Goal: Transaction & Acquisition: Purchase product/service

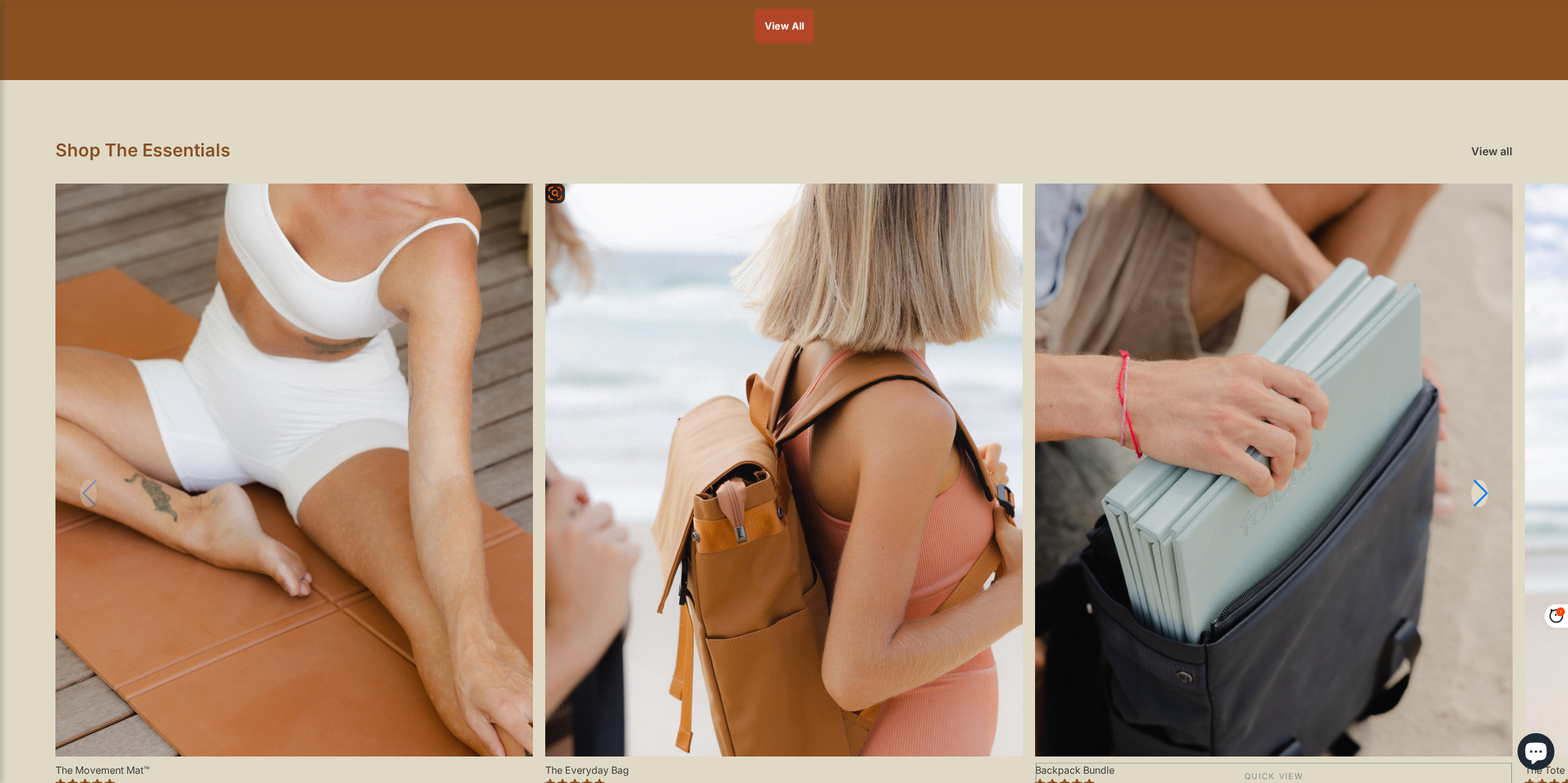
scroll to position [1170, 0]
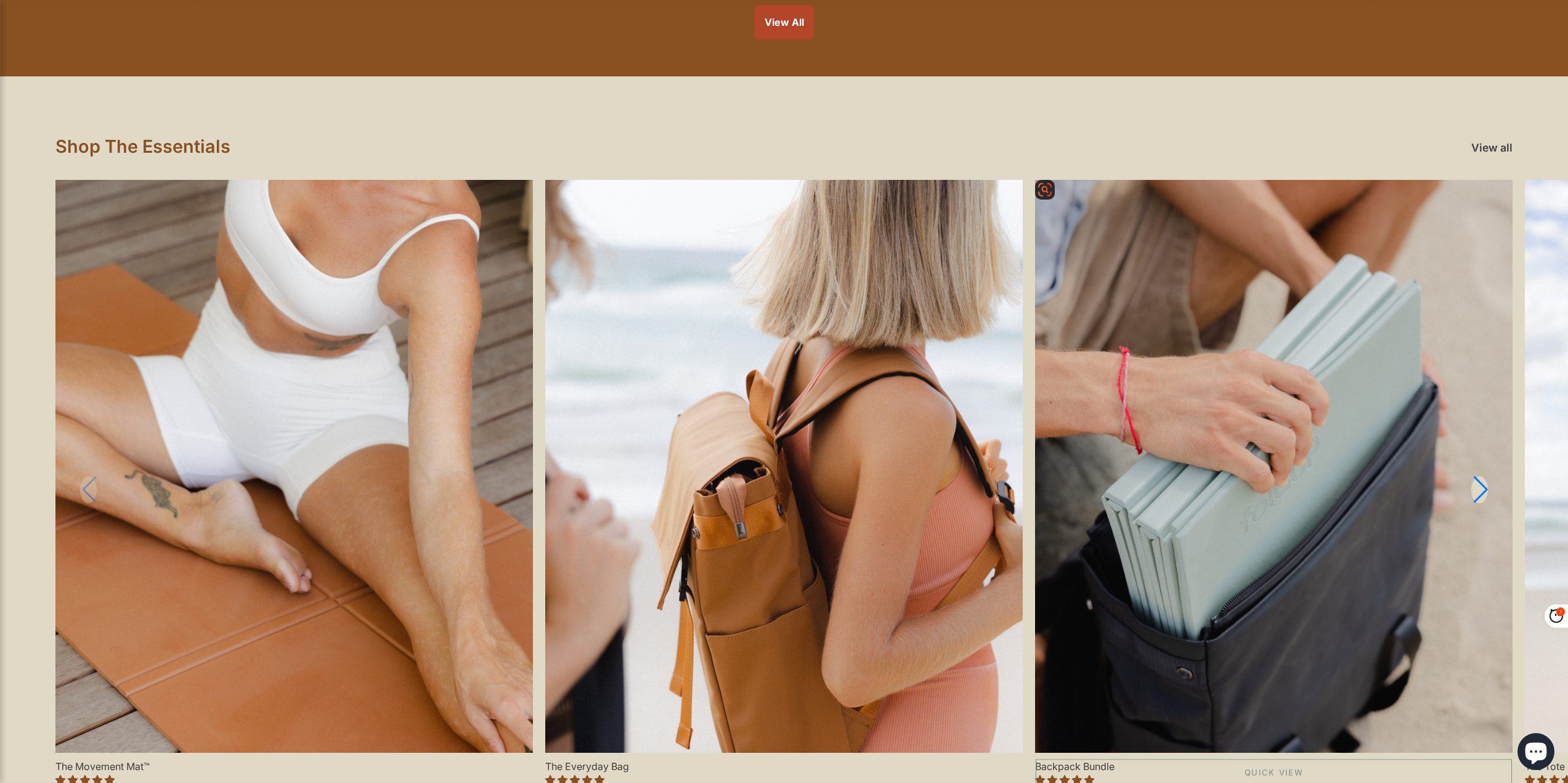
click at [1253, 422] on link "Backpack Bundle" at bounding box center [1273, 466] width 477 height 573
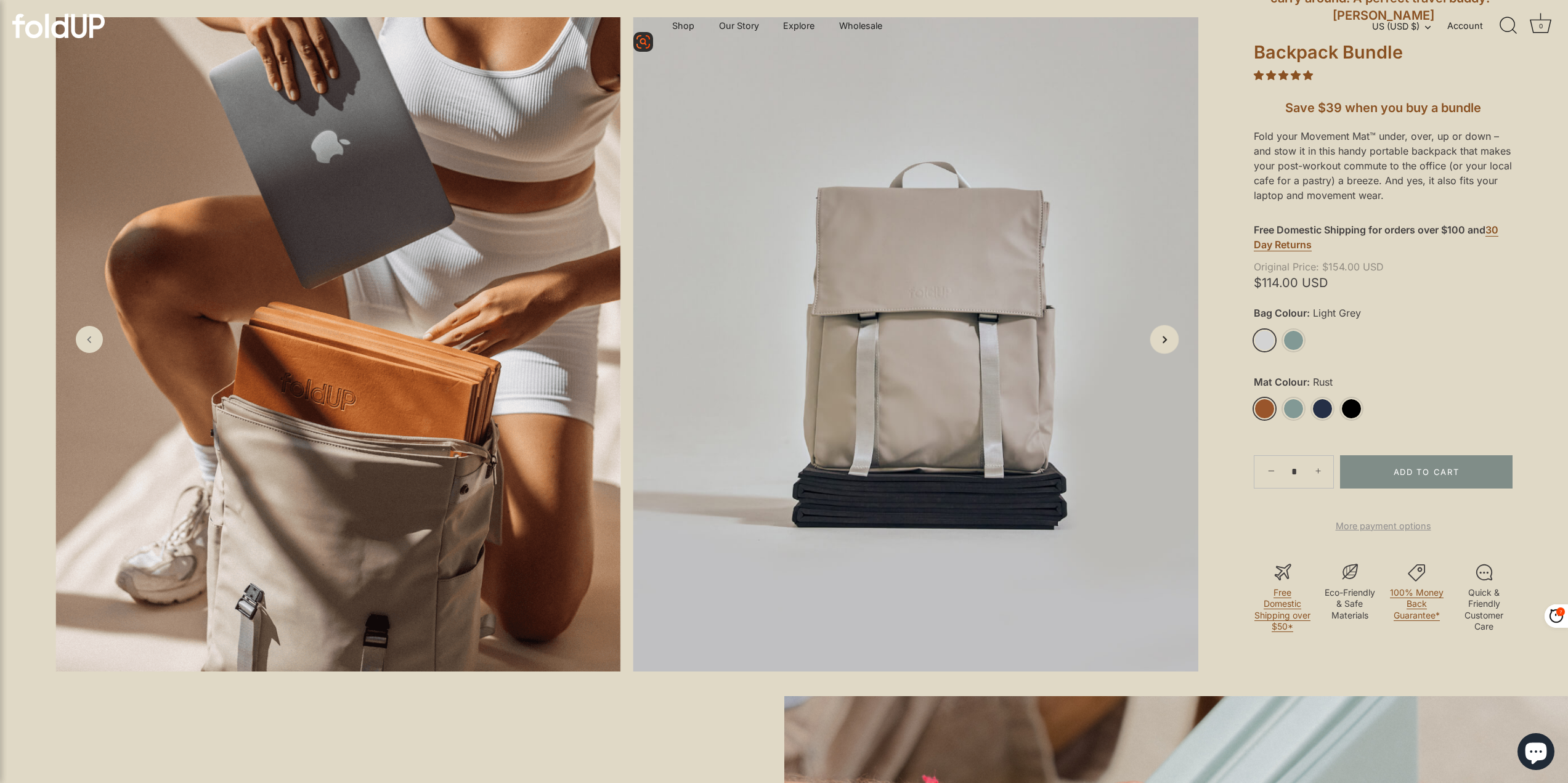
click at [1164, 345] on icon "Next slide" at bounding box center [1164, 339] width 13 height 13
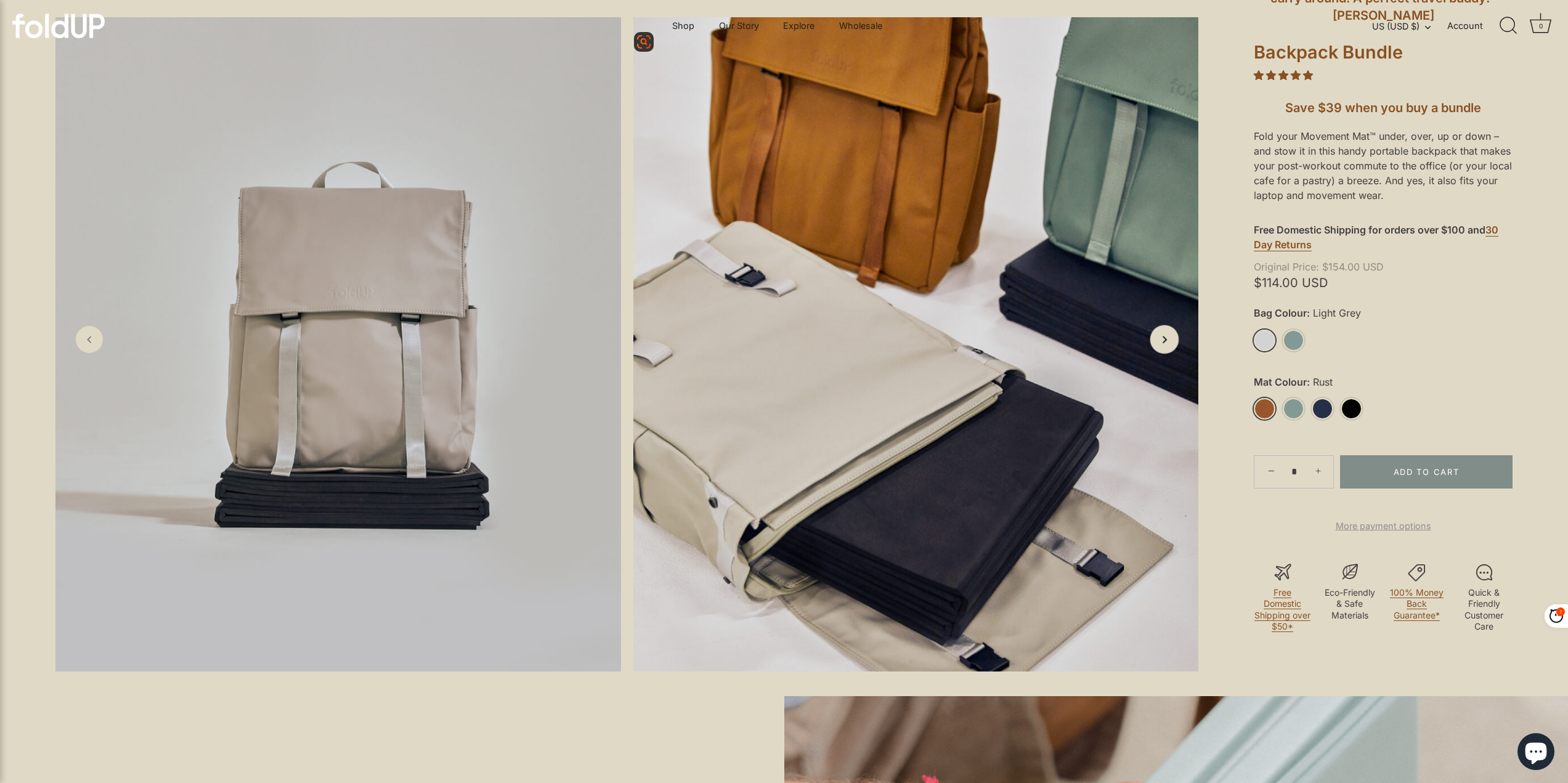
click at [1166, 345] on icon "Next slide" at bounding box center [1164, 339] width 13 height 13
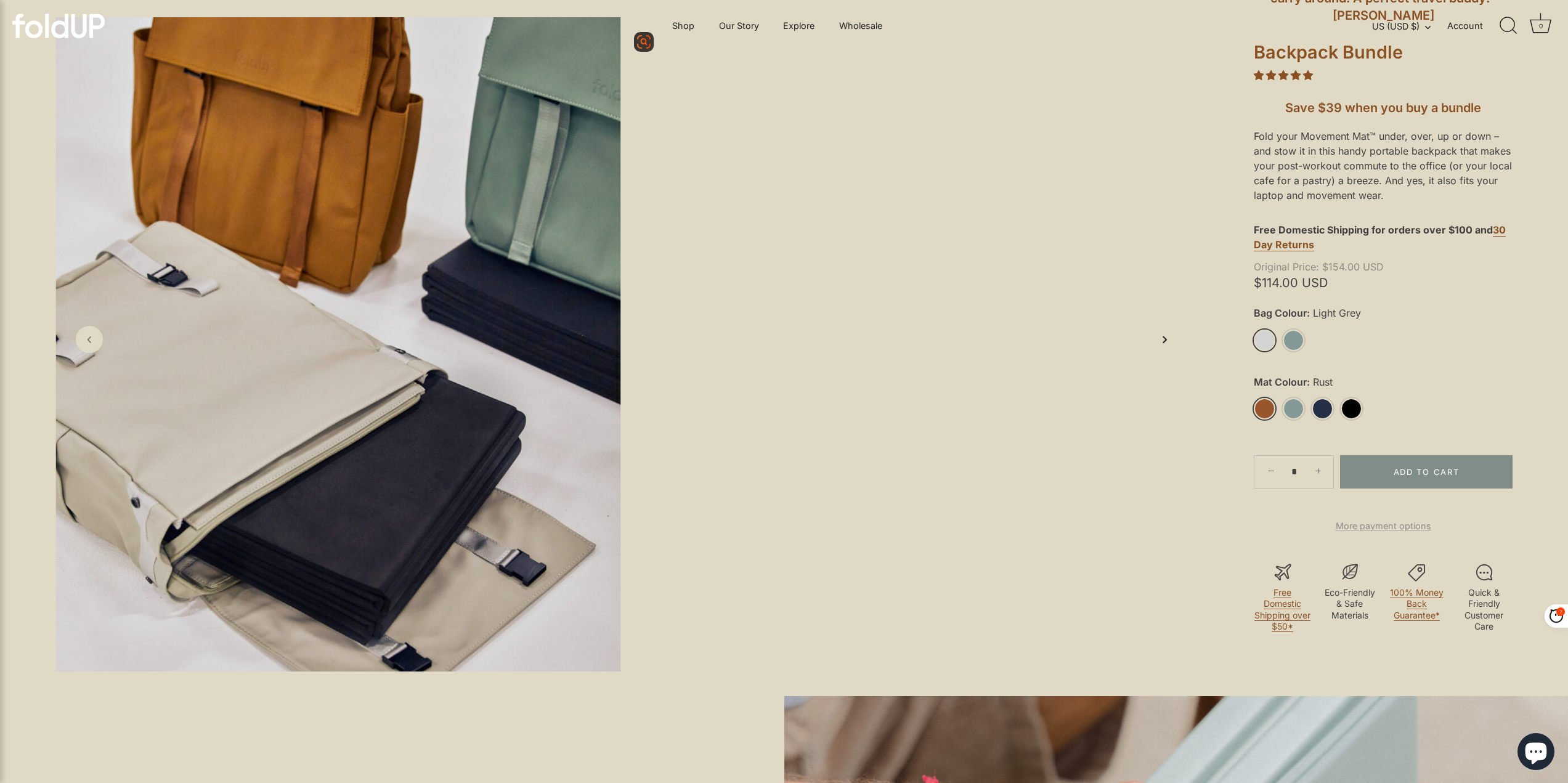
click at [1166, 345] on icon "Next slide" at bounding box center [1164, 339] width 13 height 13
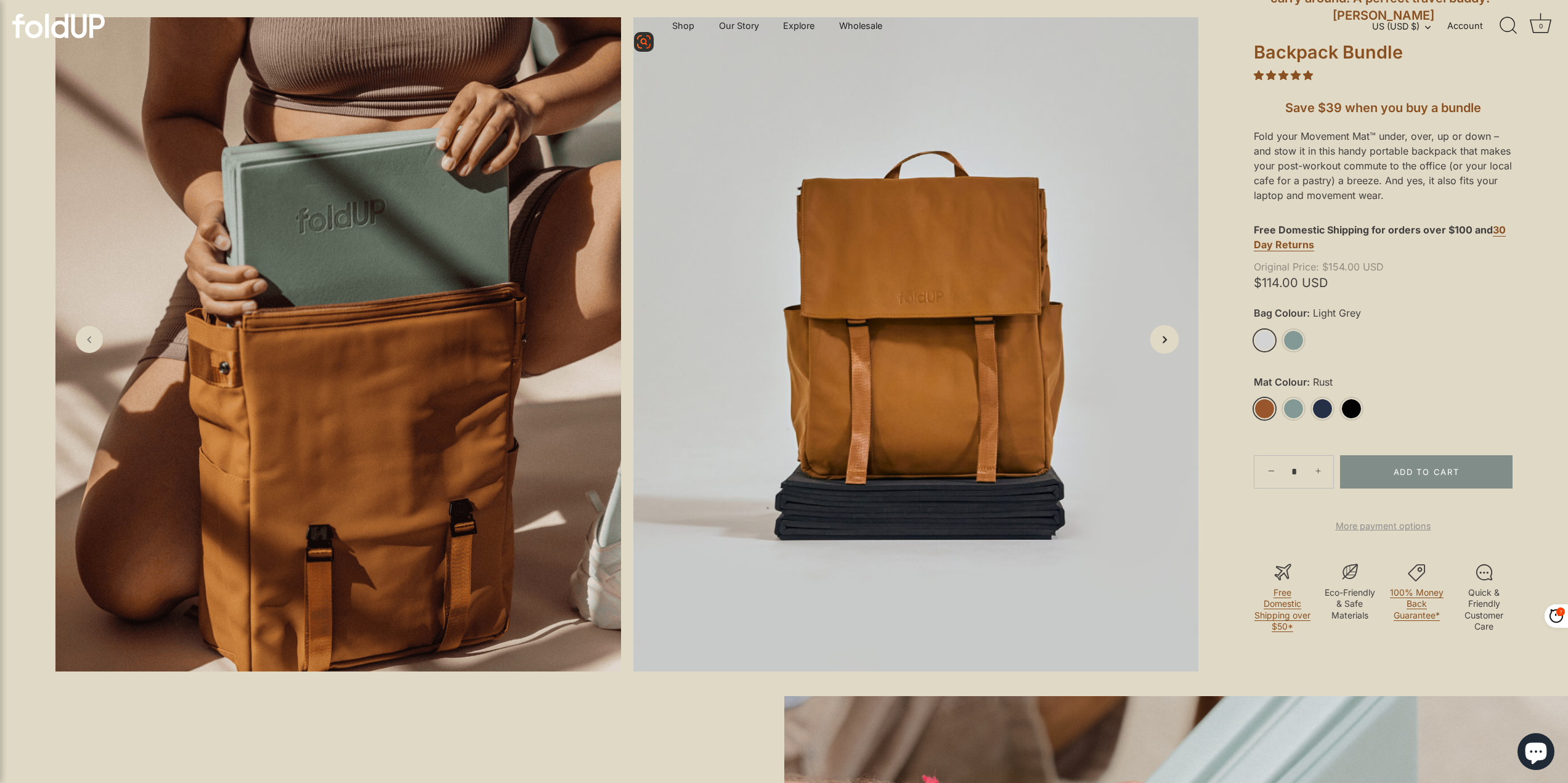
click at [1166, 345] on icon "Next slide" at bounding box center [1164, 339] width 13 height 13
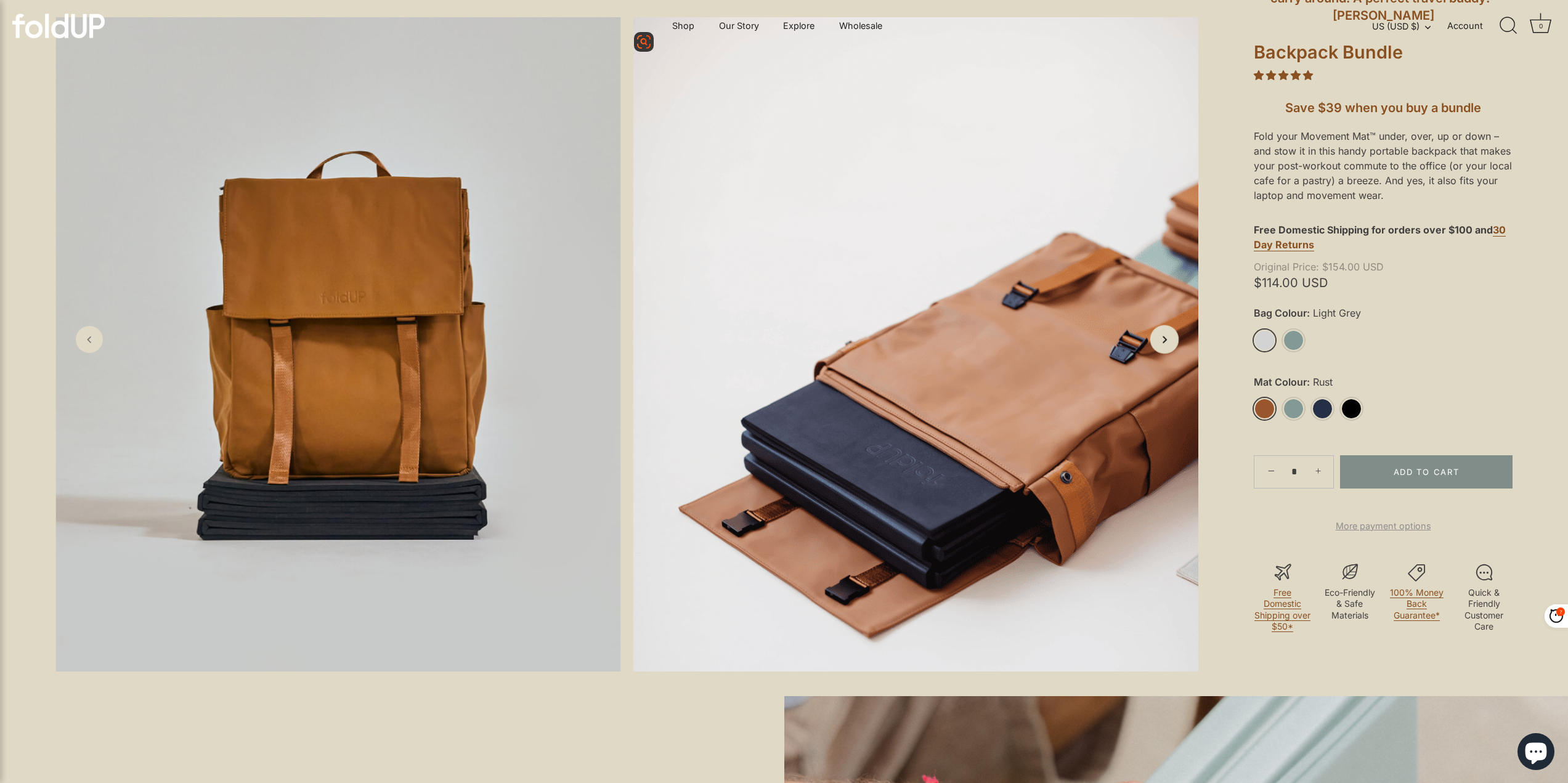
click at [1166, 345] on icon "Next slide" at bounding box center [1164, 339] width 13 height 13
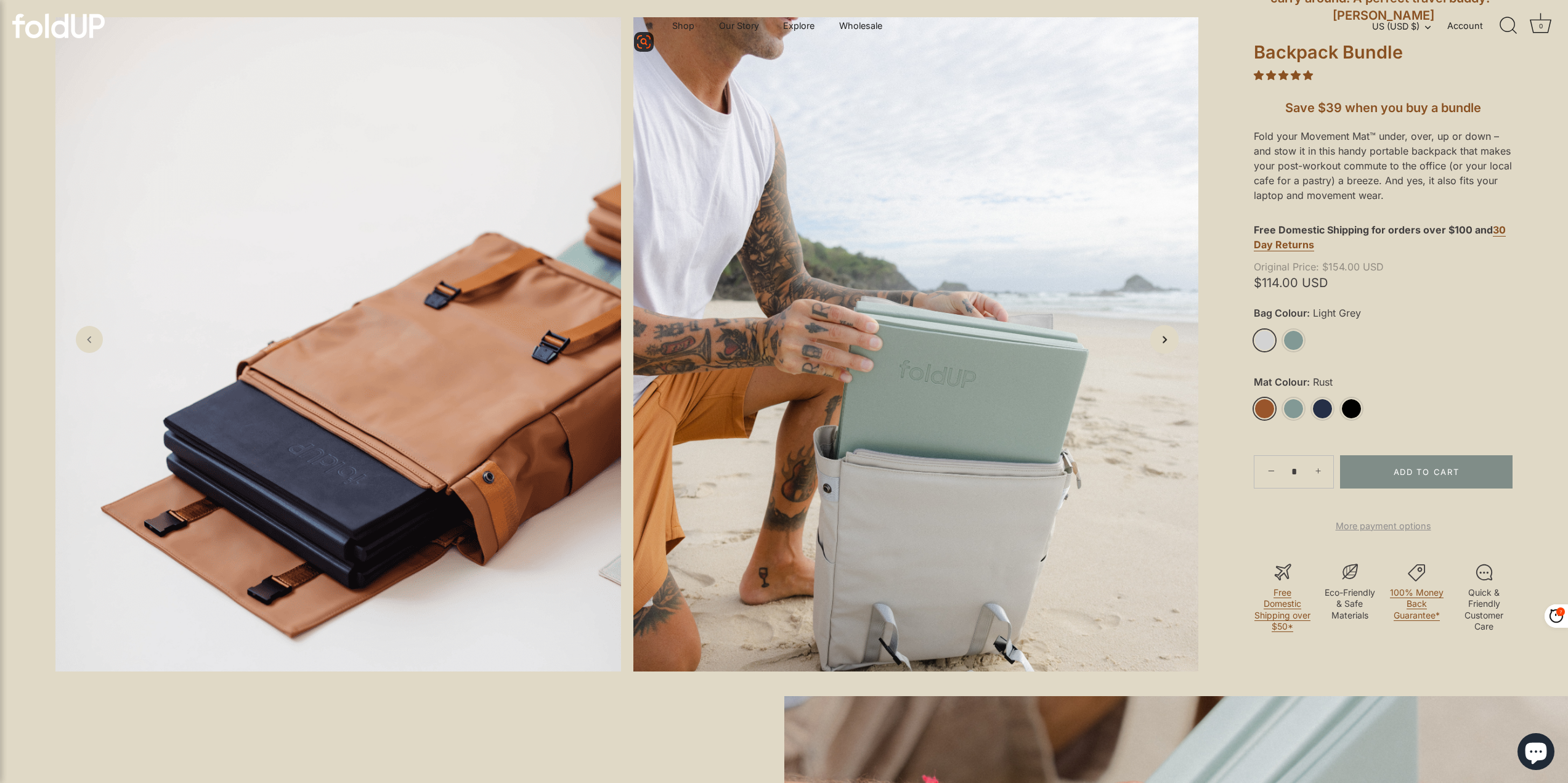
click at [1166, 345] on icon "Next slide" at bounding box center [1164, 339] width 13 height 13
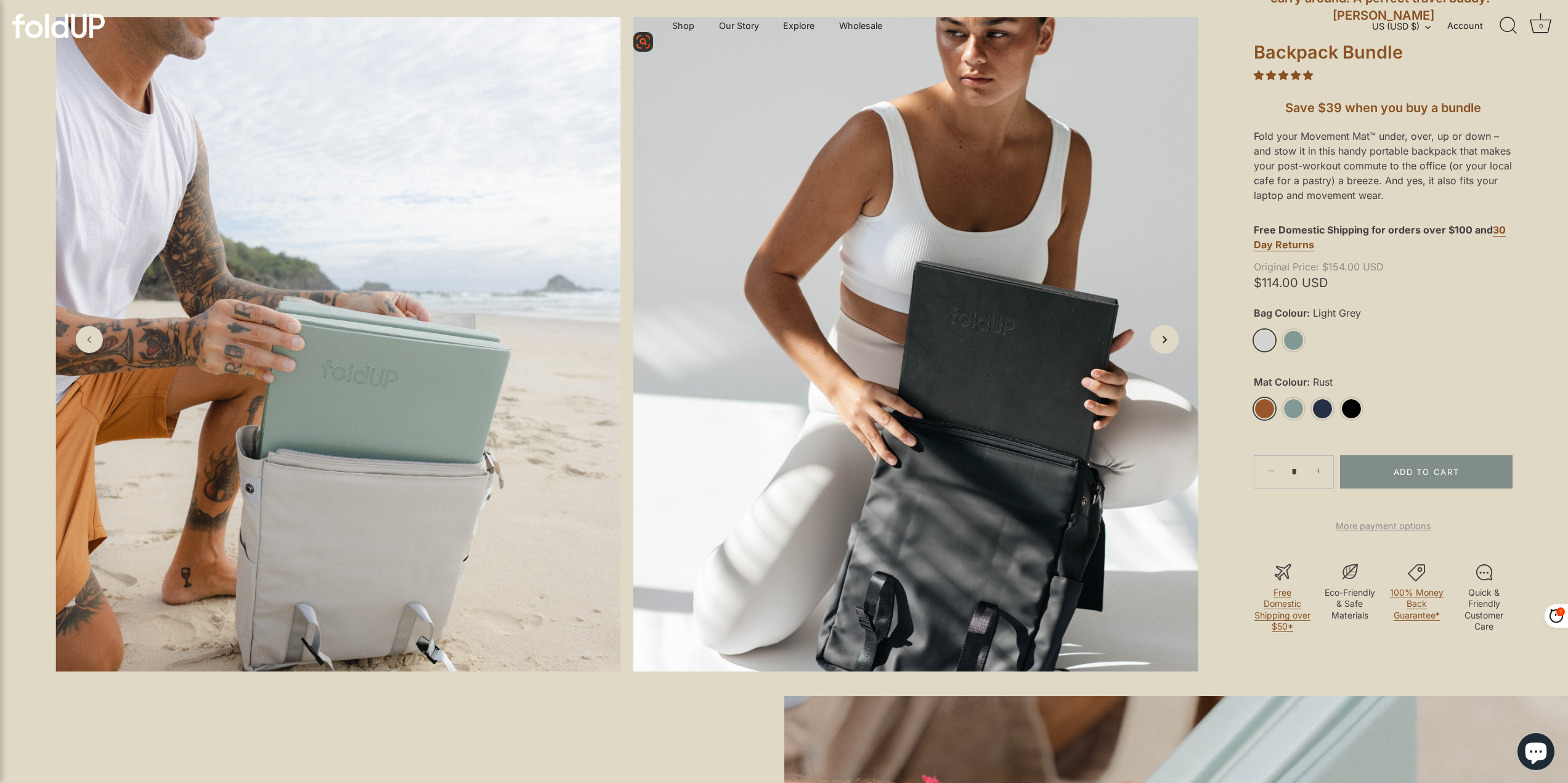
click at [1166, 345] on icon "Next slide" at bounding box center [1164, 339] width 13 height 13
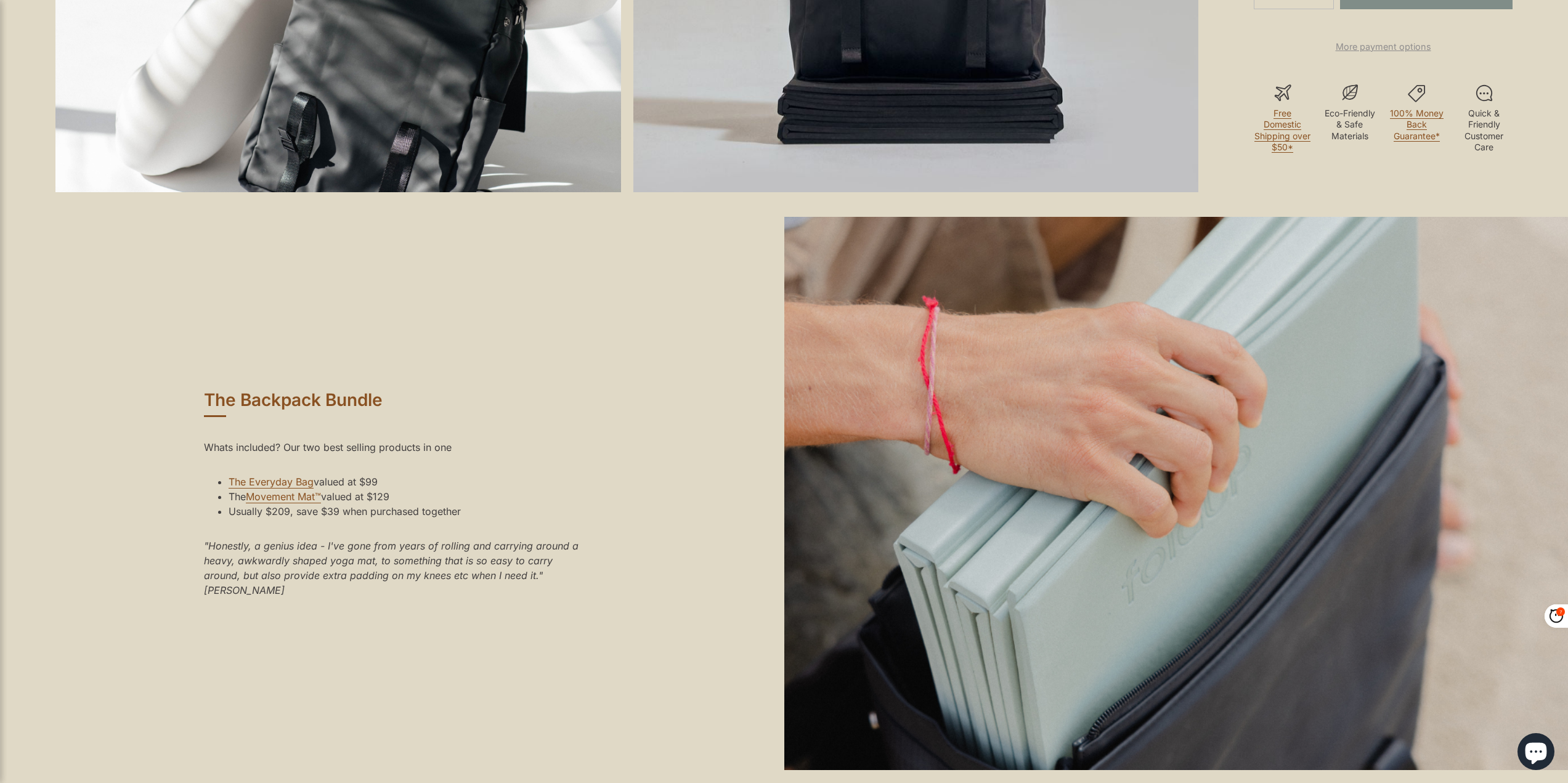
scroll to position [801, 0]
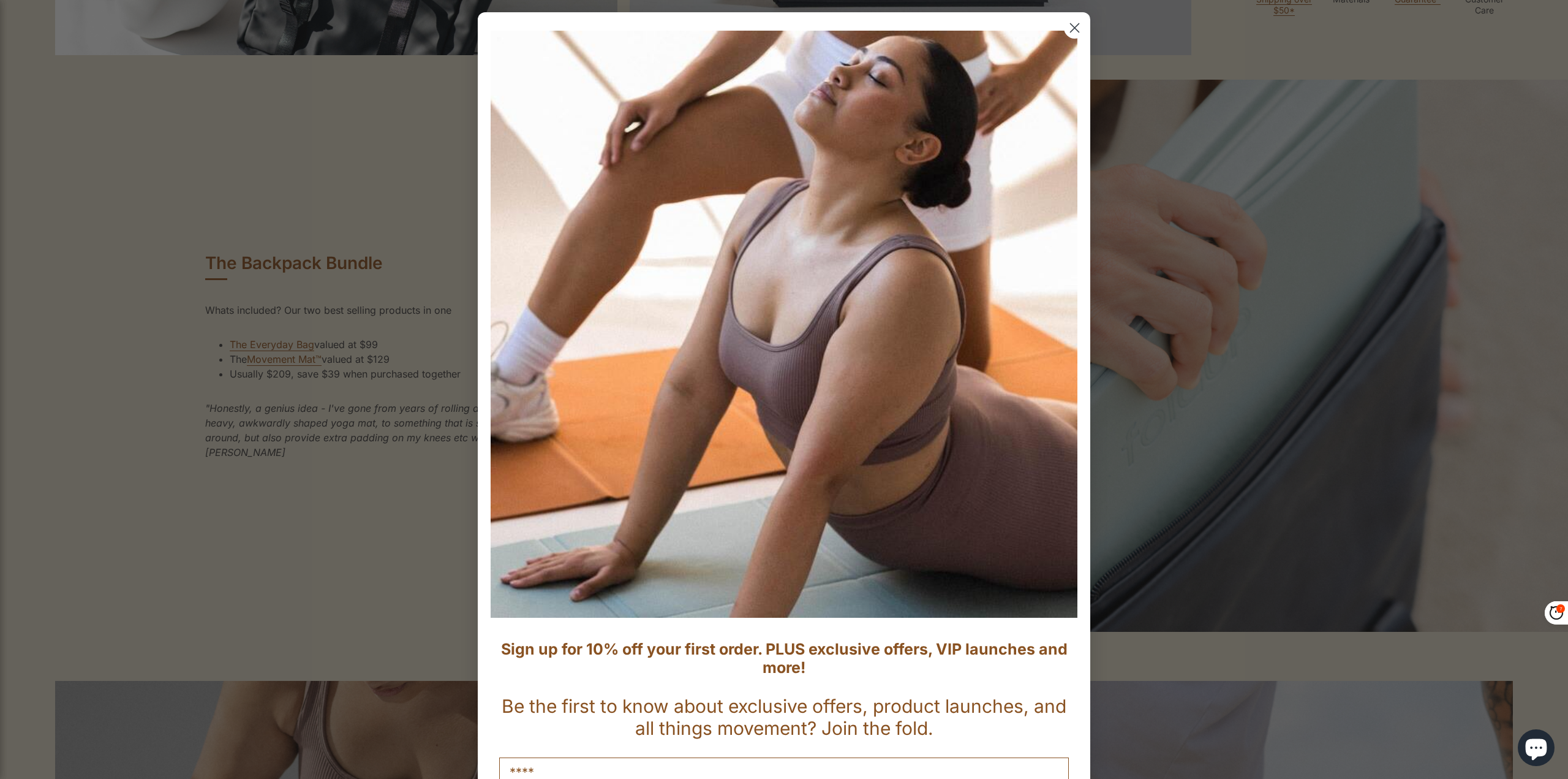
click at [1069, 34] on circle "Close dialog" at bounding box center [1074, 28] width 20 height 20
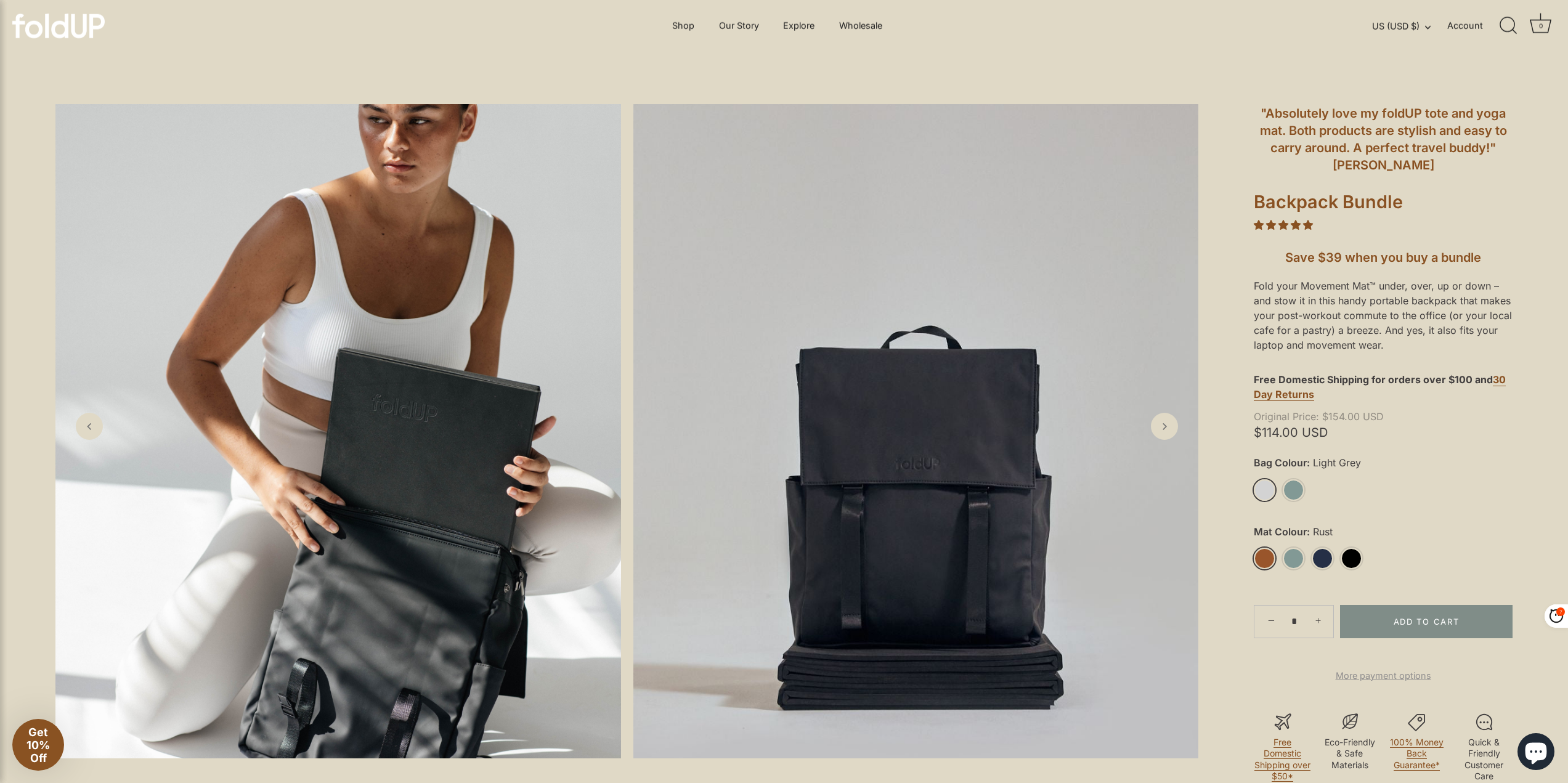
scroll to position [0, 0]
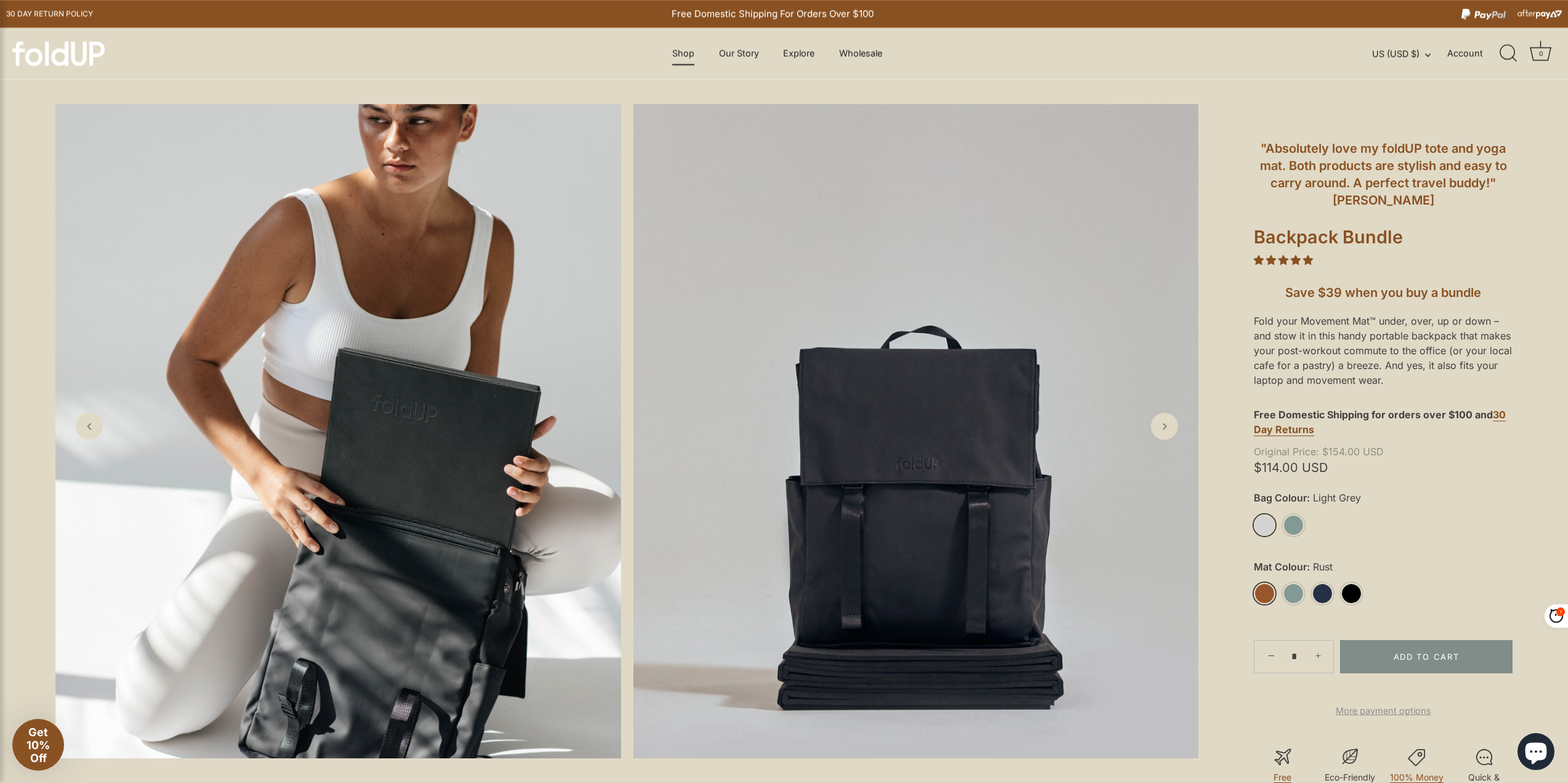
click at [677, 54] on link "Shop" at bounding box center [684, 53] width 44 height 24
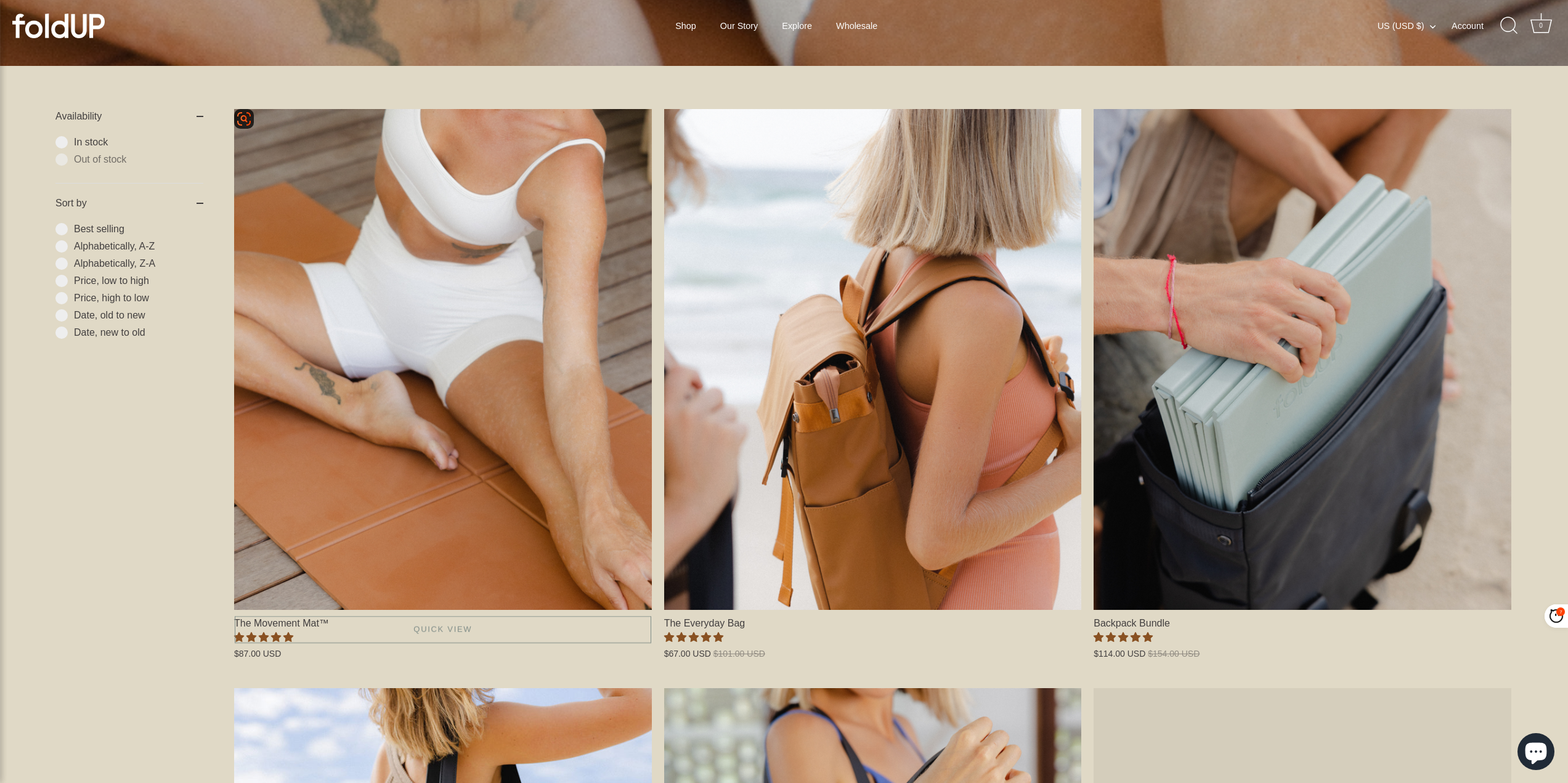
click at [561, 454] on link "The Movement Mat™" at bounding box center [443, 359] width 418 height 501
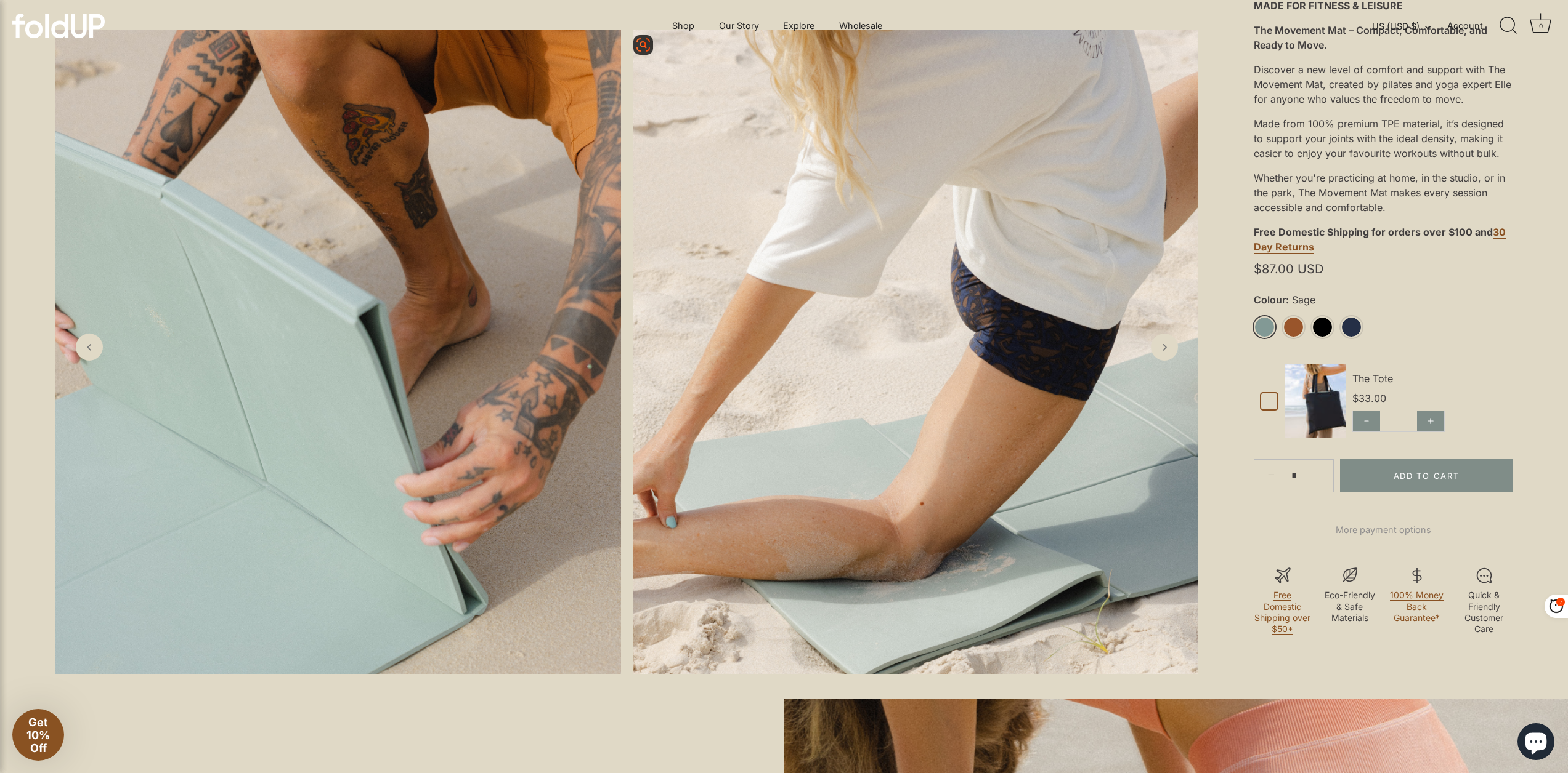
scroll to position [247, 0]
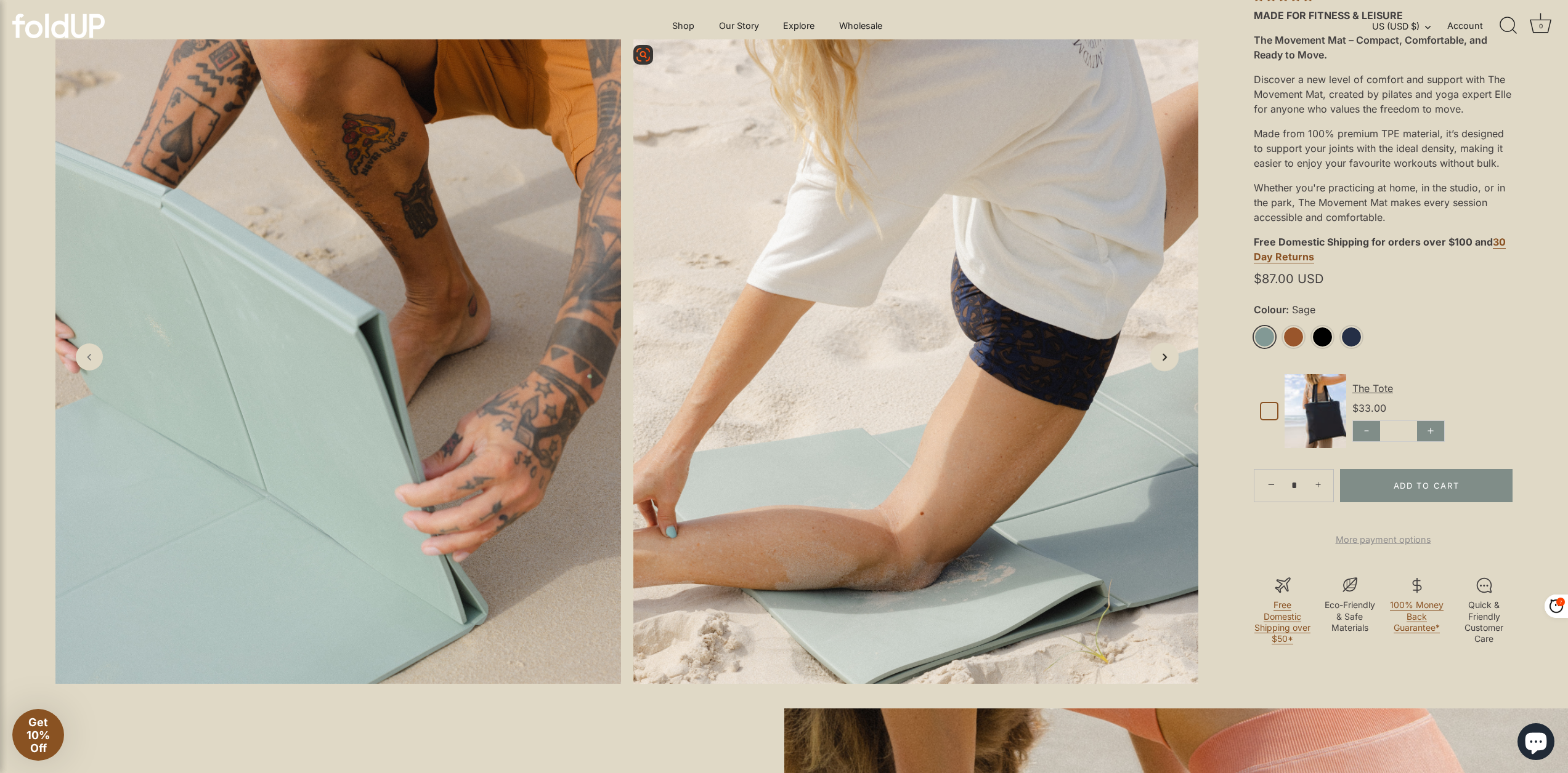
click at [1170, 363] on icon "Next slide" at bounding box center [1164, 357] width 13 height 13
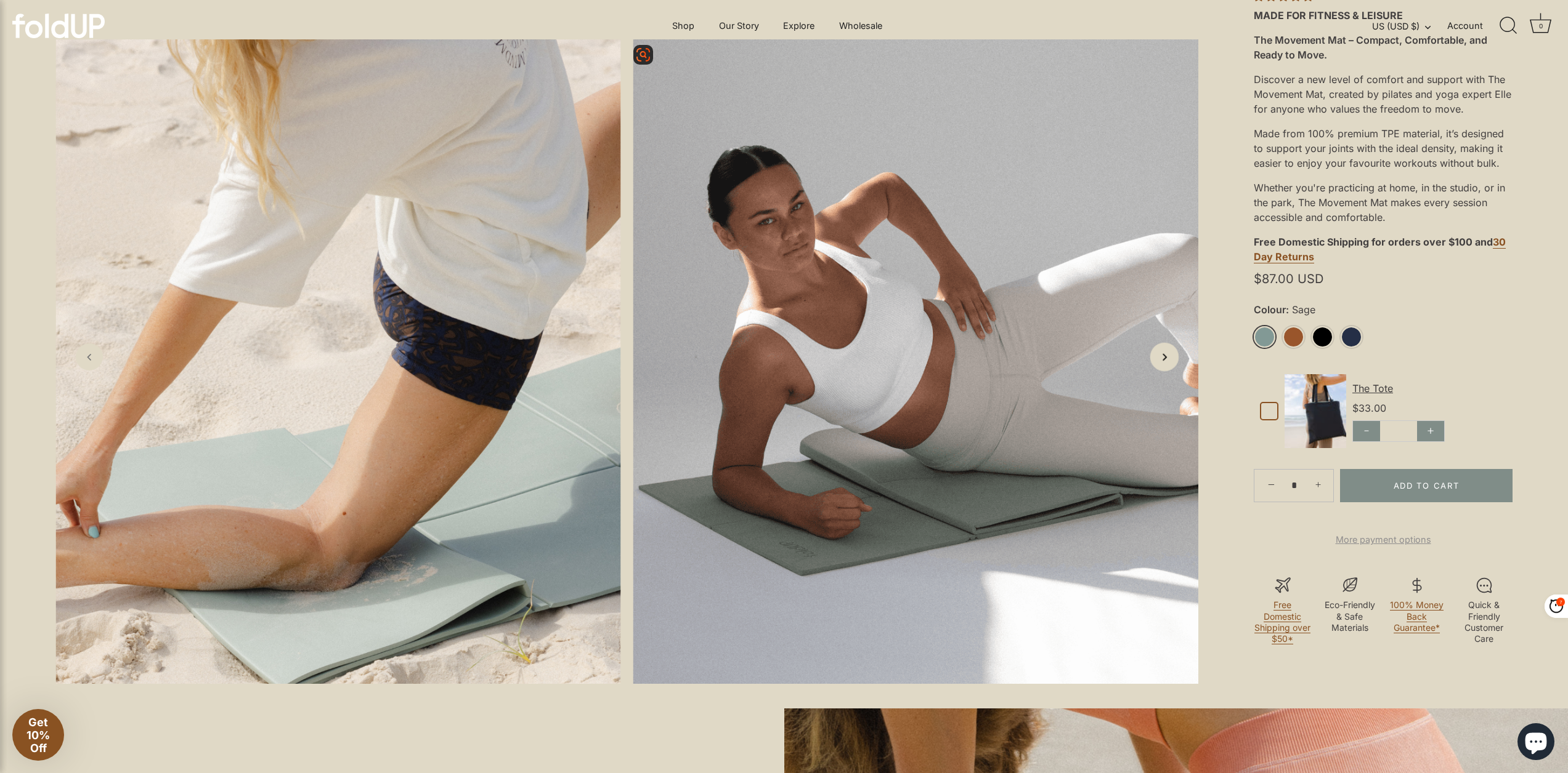
click at [1170, 363] on icon "Next slide" at bounding box center [1164, 357] width 13 height 13
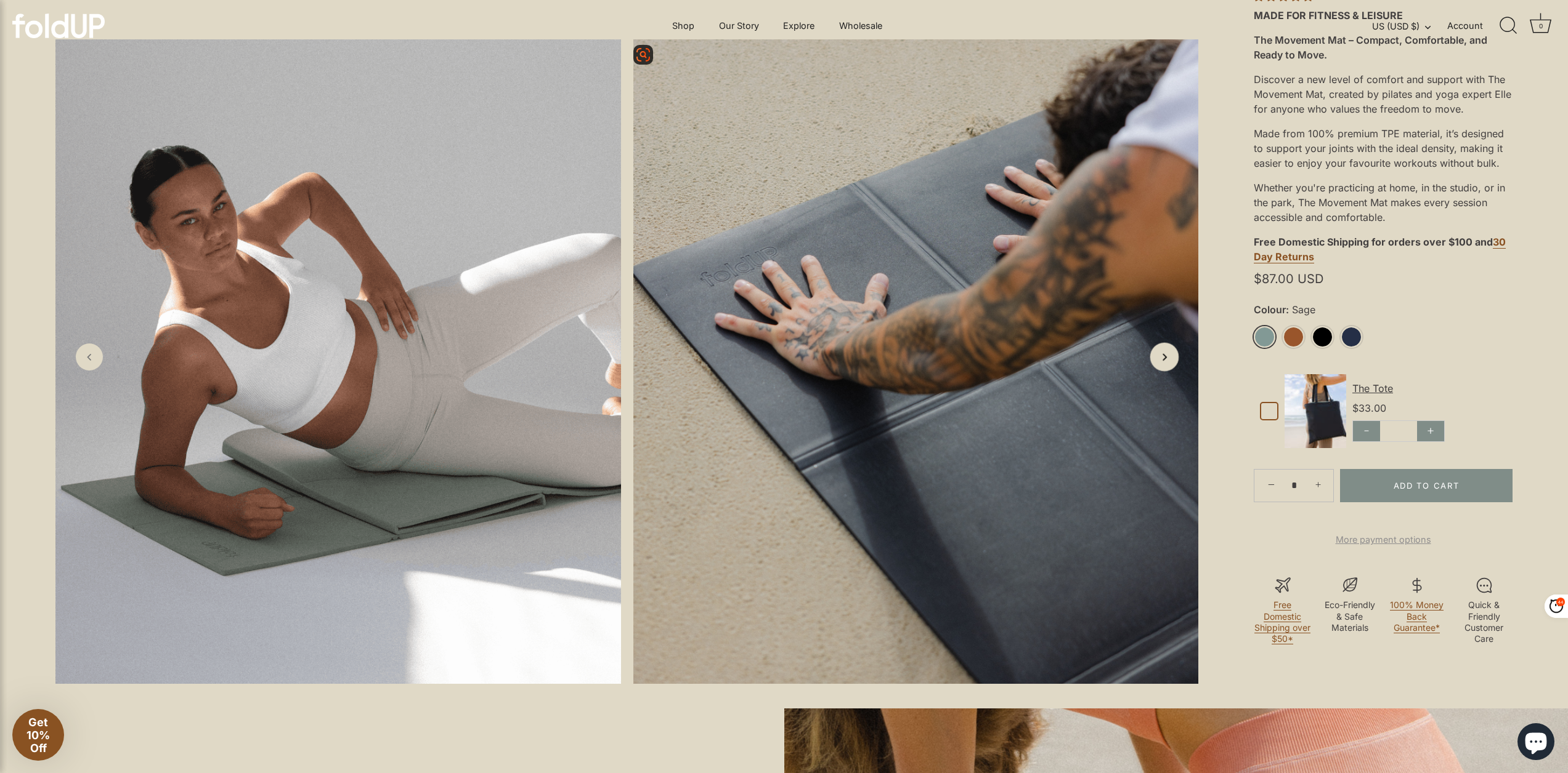
click at [1170, 363] on icon "Next slide" at bounding box center [1164, 357] width 13 height 13
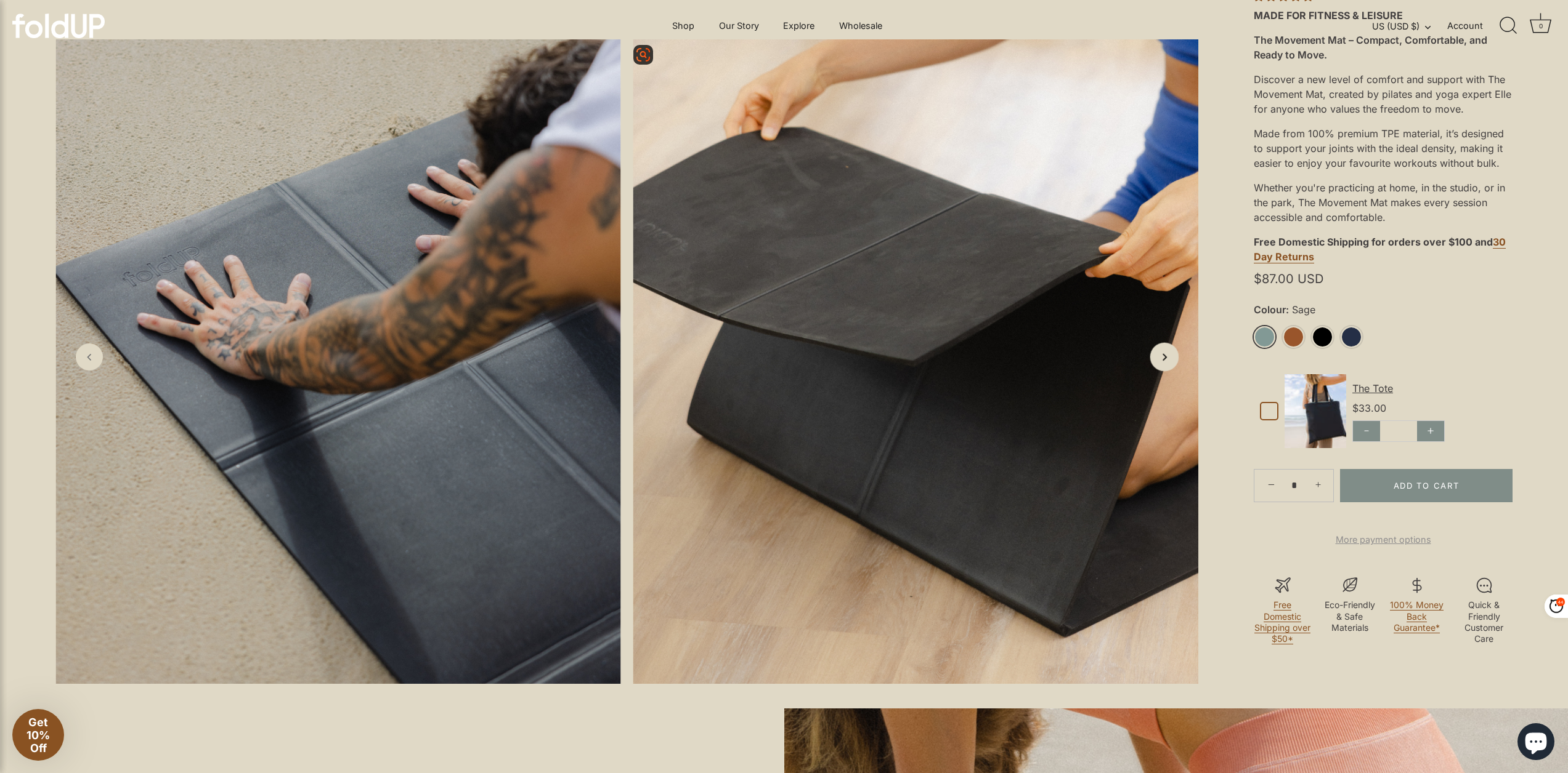
click at [1170, 363] on icon "Next slide" at bounding box center [1164, 357] width 13 height 13
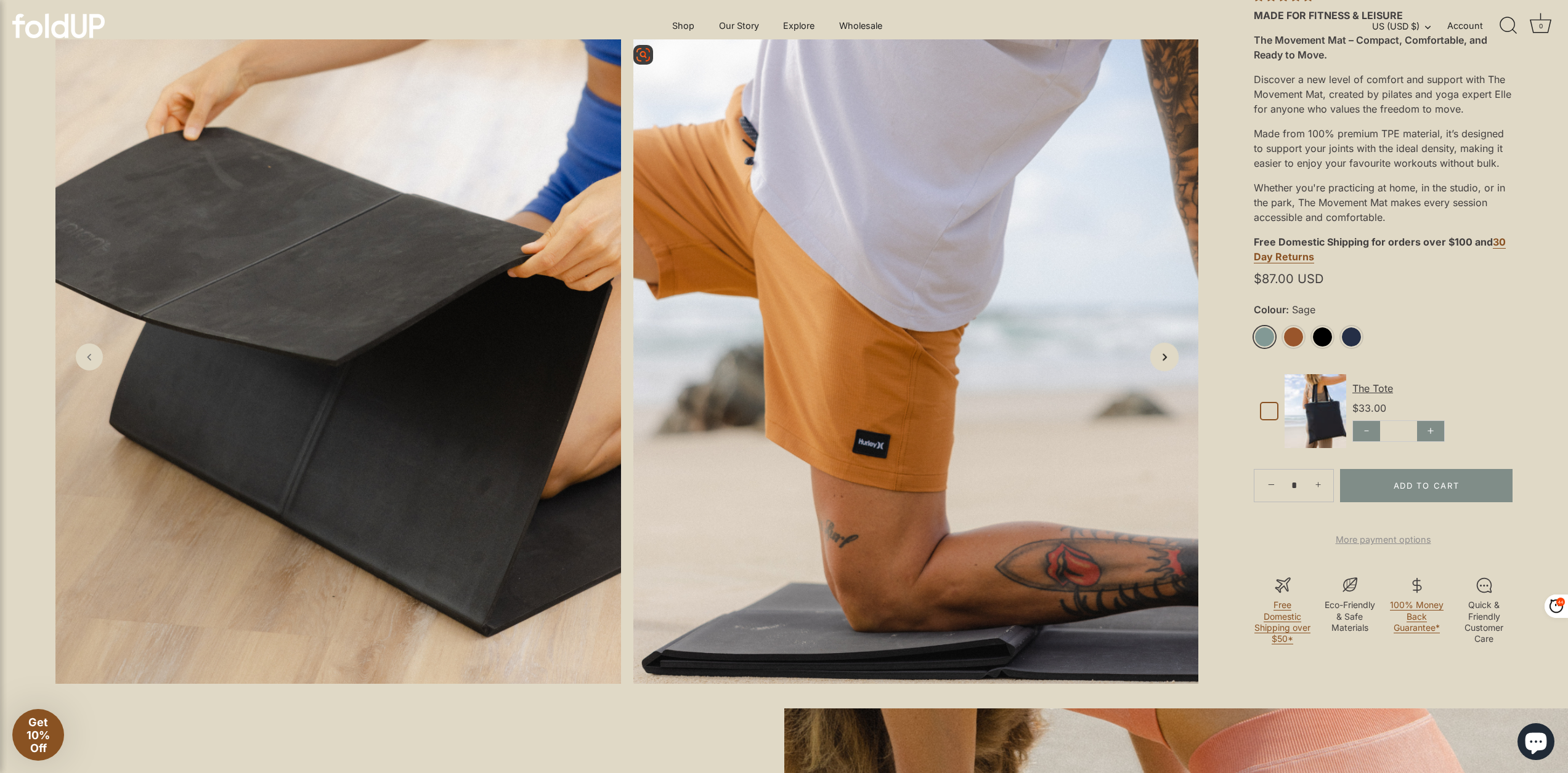
click at [1170, 363] on icon "Next slide" at bounding box center [1164, 357] width 13 height 13
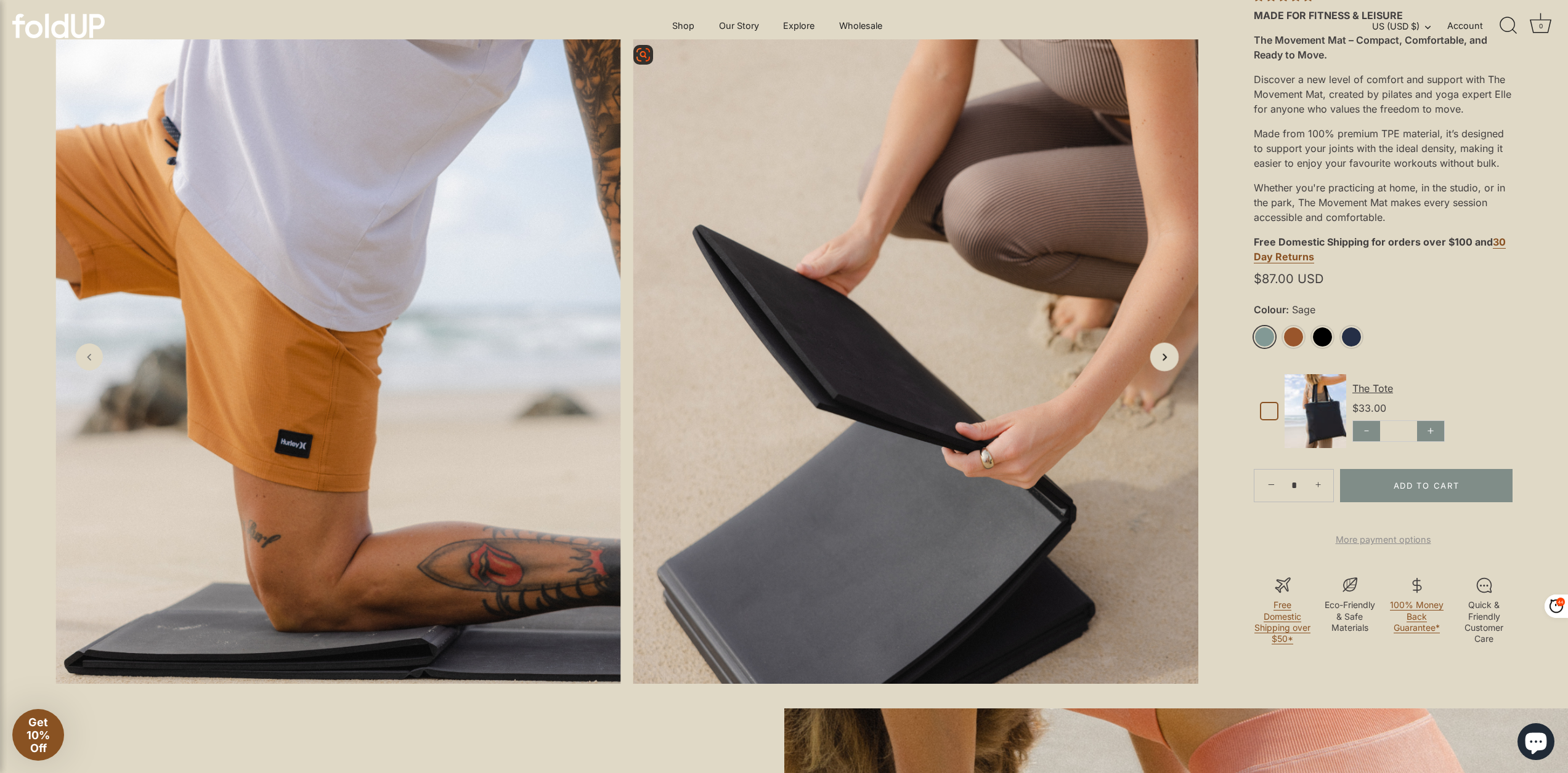
click at [1170, 363] on icon "Next slide" at bounding box center [1164, 357] width 13 height 13
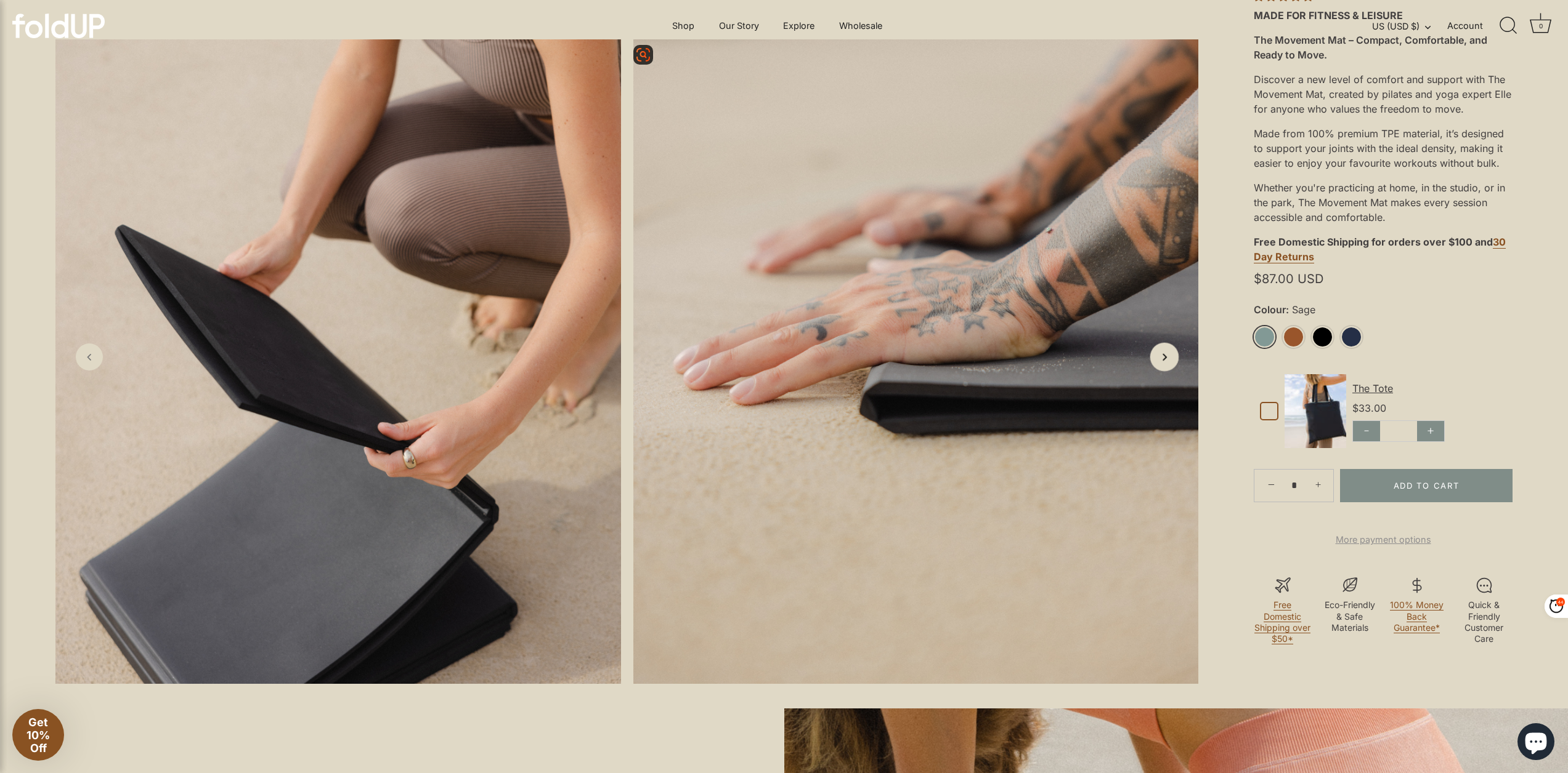
click at [1170, 363] on icon "Next slide" at bounding box center [1164, 357] width 13 height 13
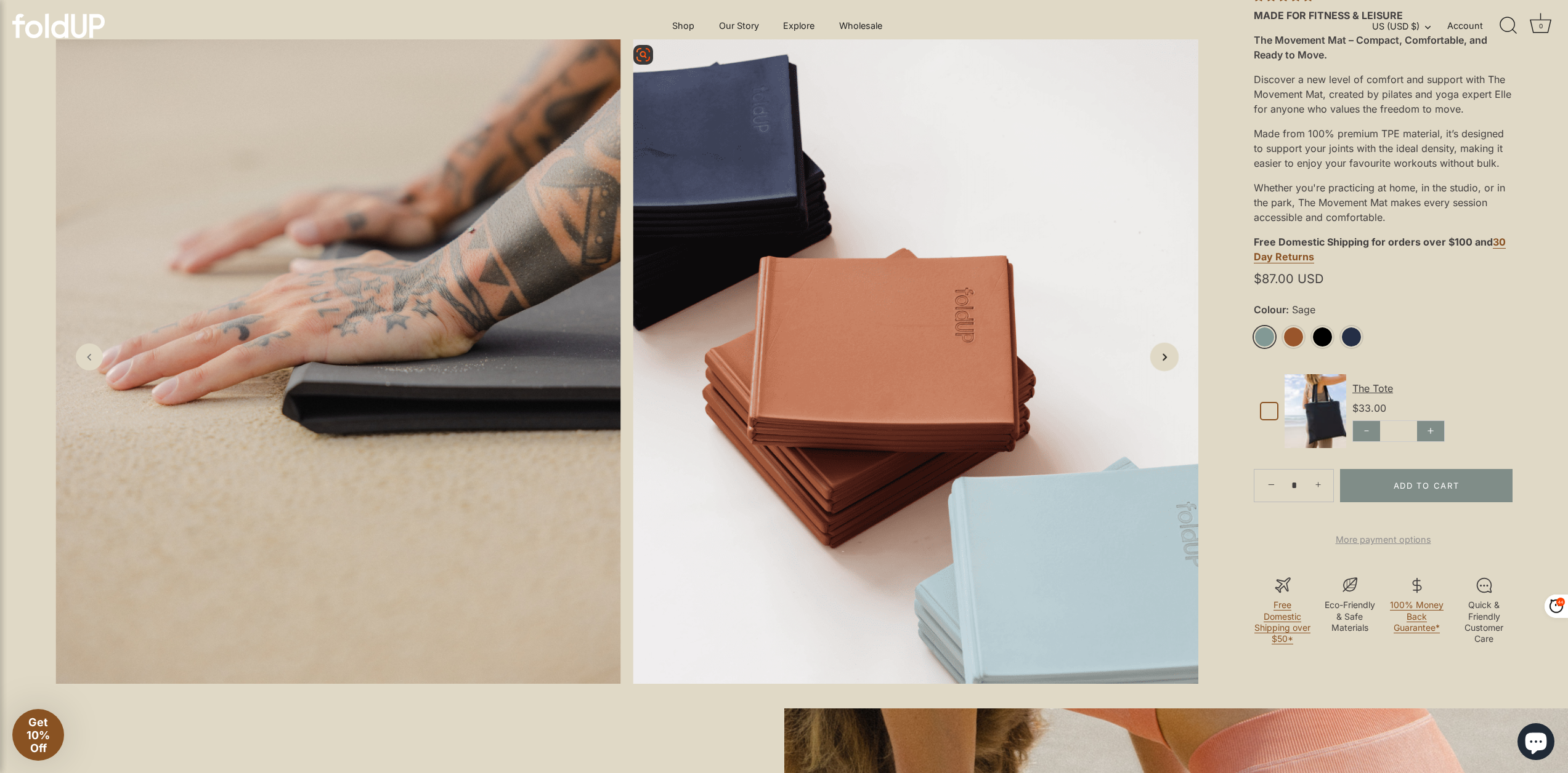
click at [1170, 363] on icon "Next slide" at bounding box center [1164, 357] width 13 height 13
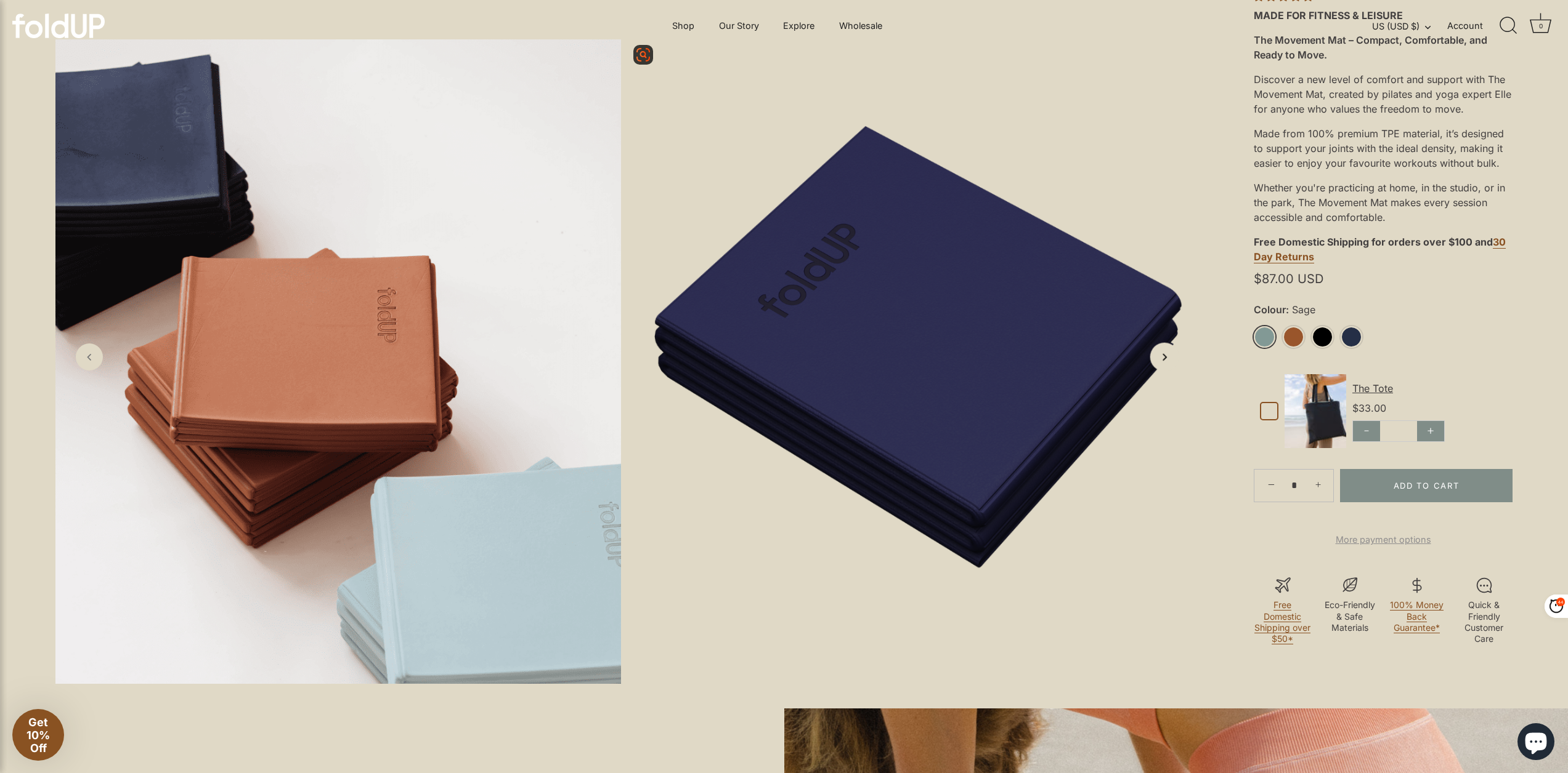
click at [1170, 363] on icon "Next slide" at bounding box center [1164, 357] width 13 height 13
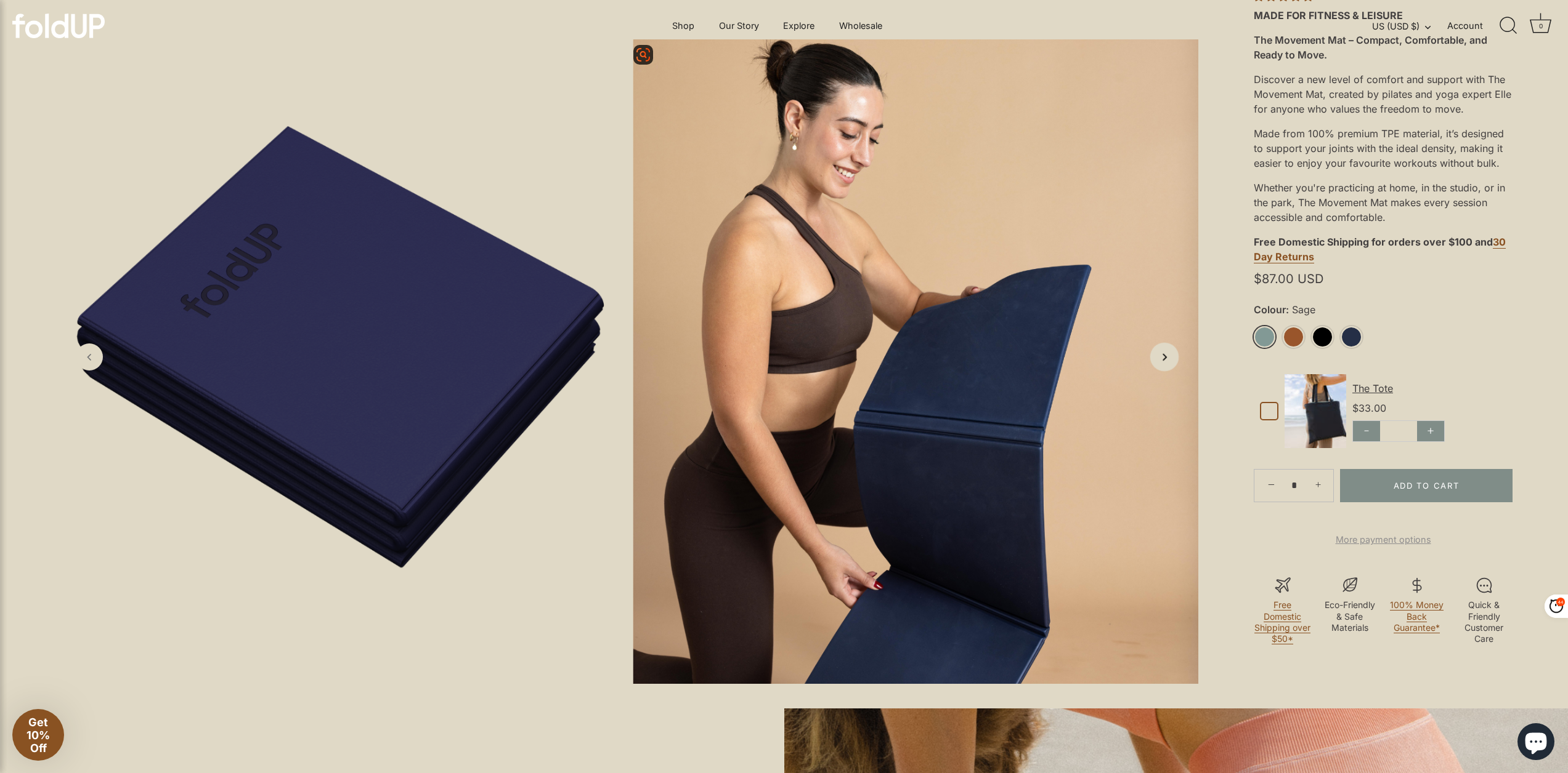
click at [1170, 363] on icon "Next slide" at bounding box center [1164, 357] width 13 height 13
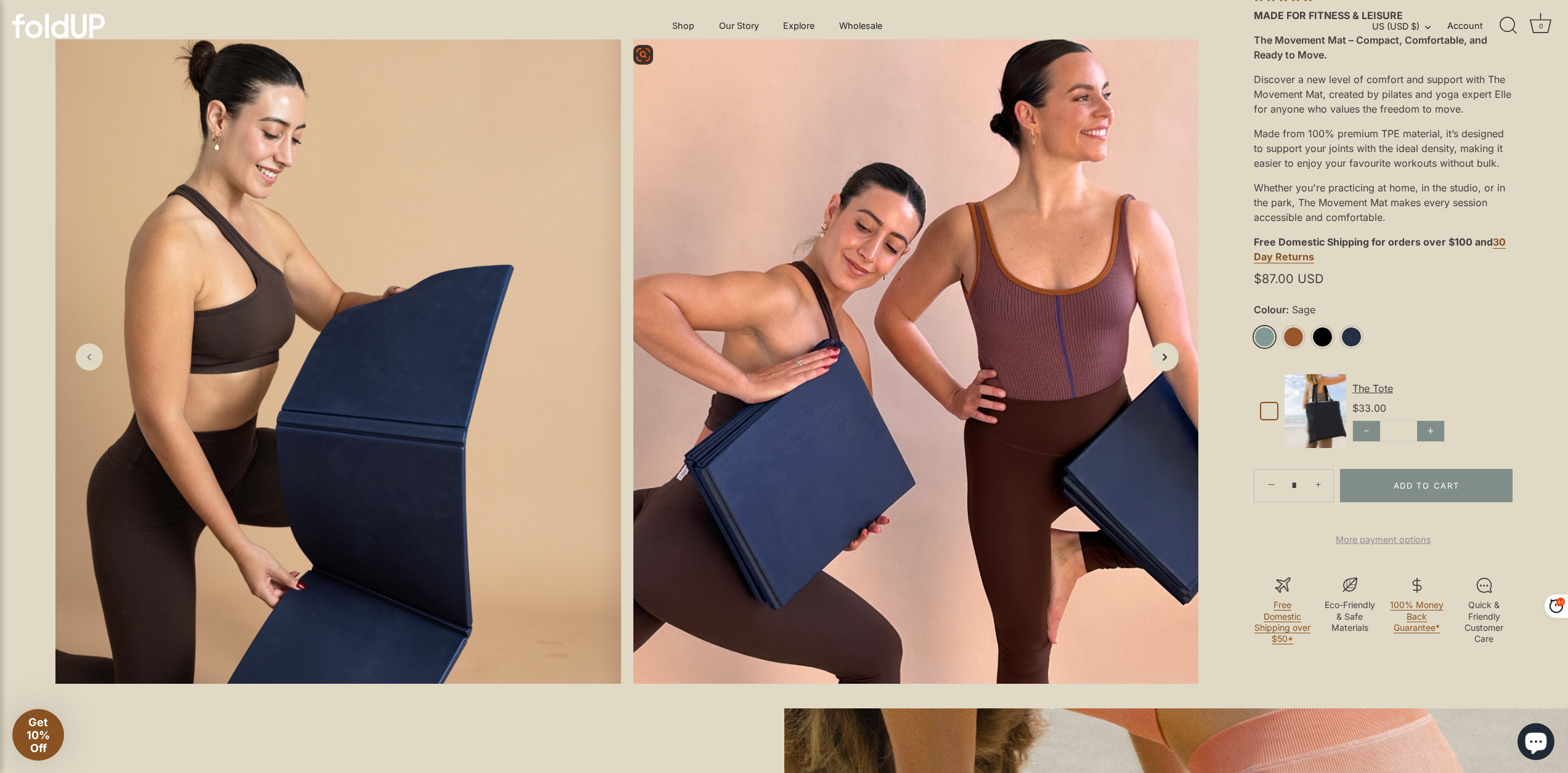
click at [1170, 363] on icon "Next slide" at bounding box center [1164, 357] width 13 height 13
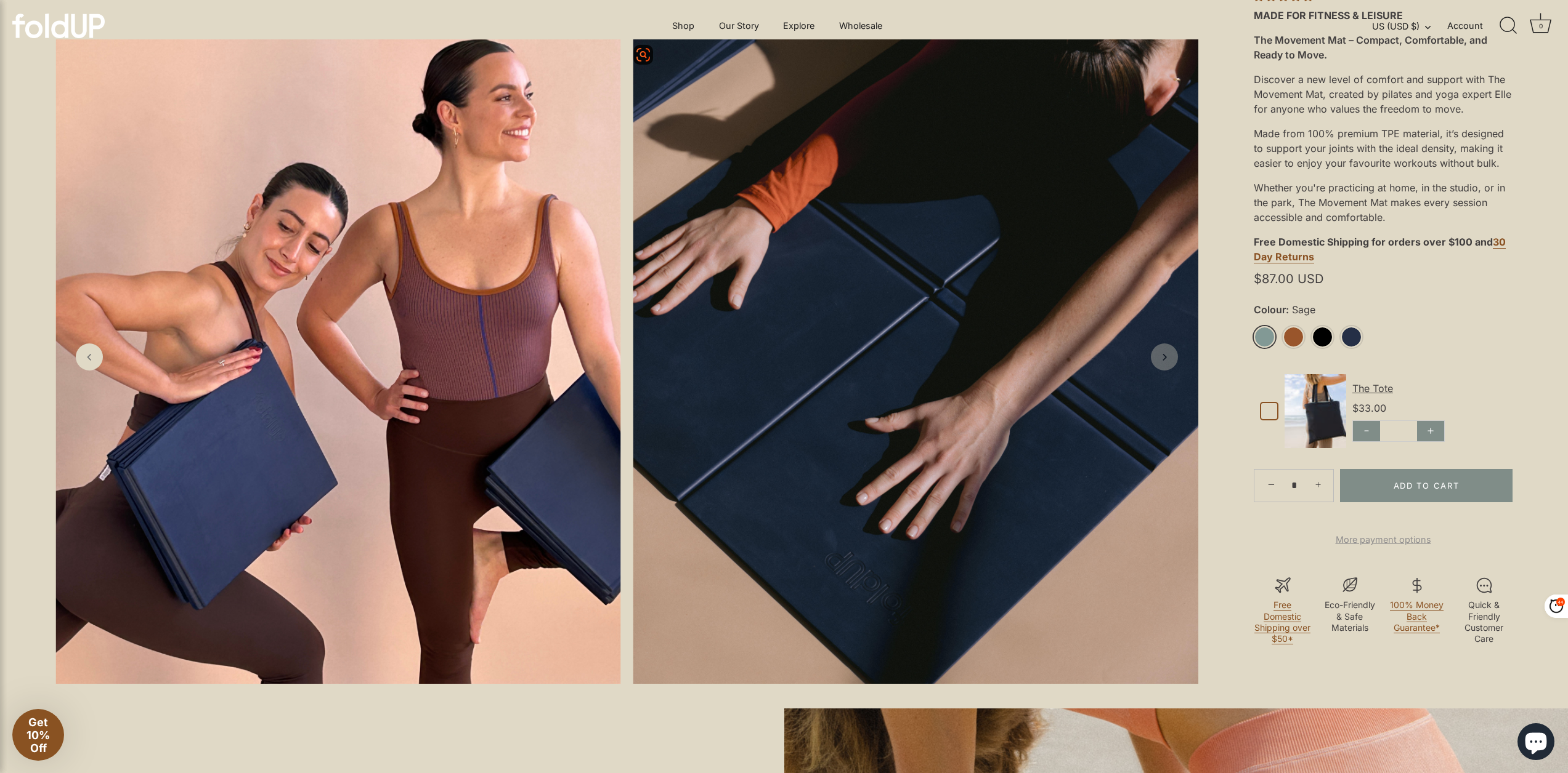
click at [1170, 363] on icon "Next slide" at bounding box center [1163, 356] width 12 height 12
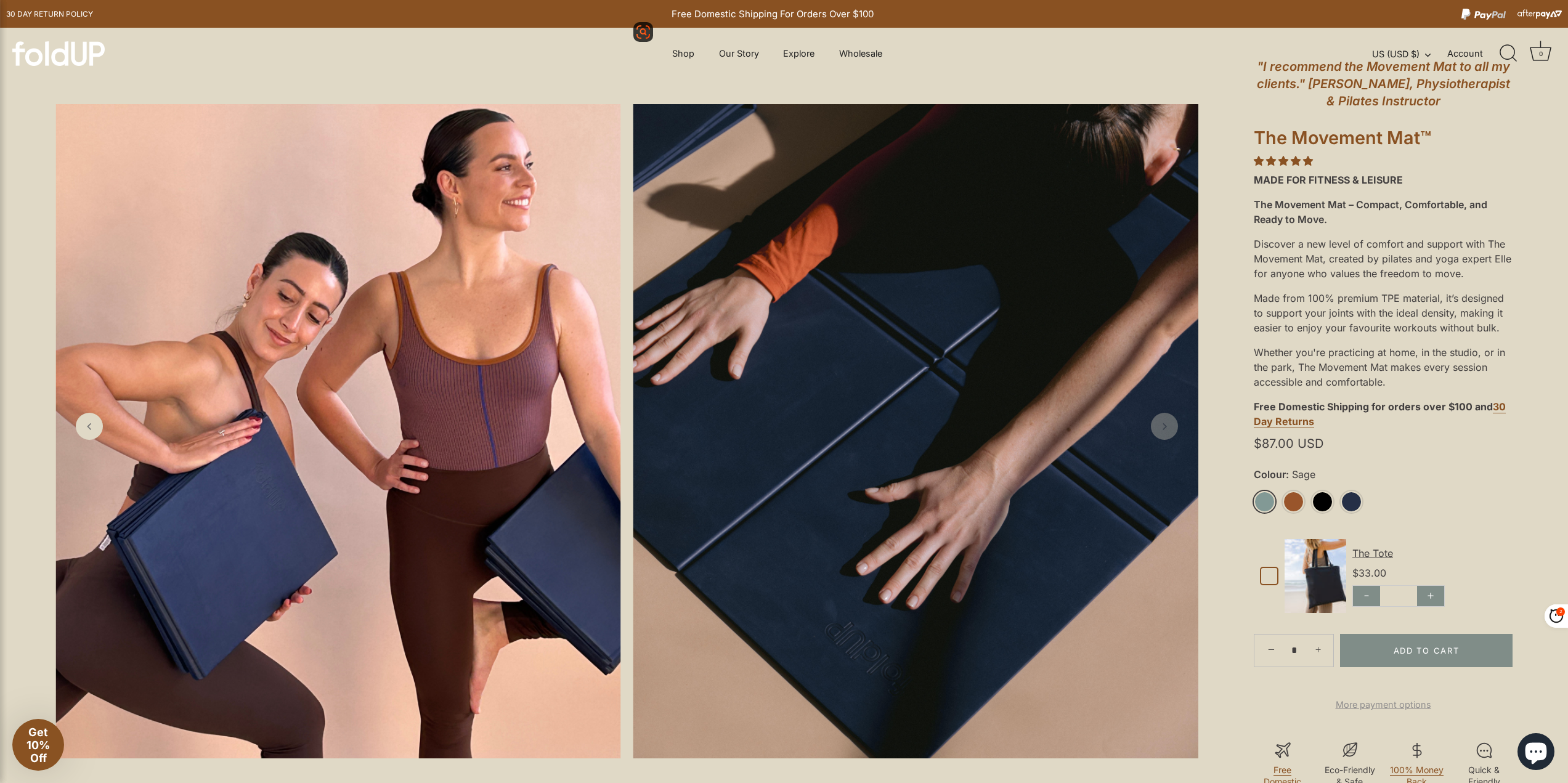
scroll to position [185, 0]
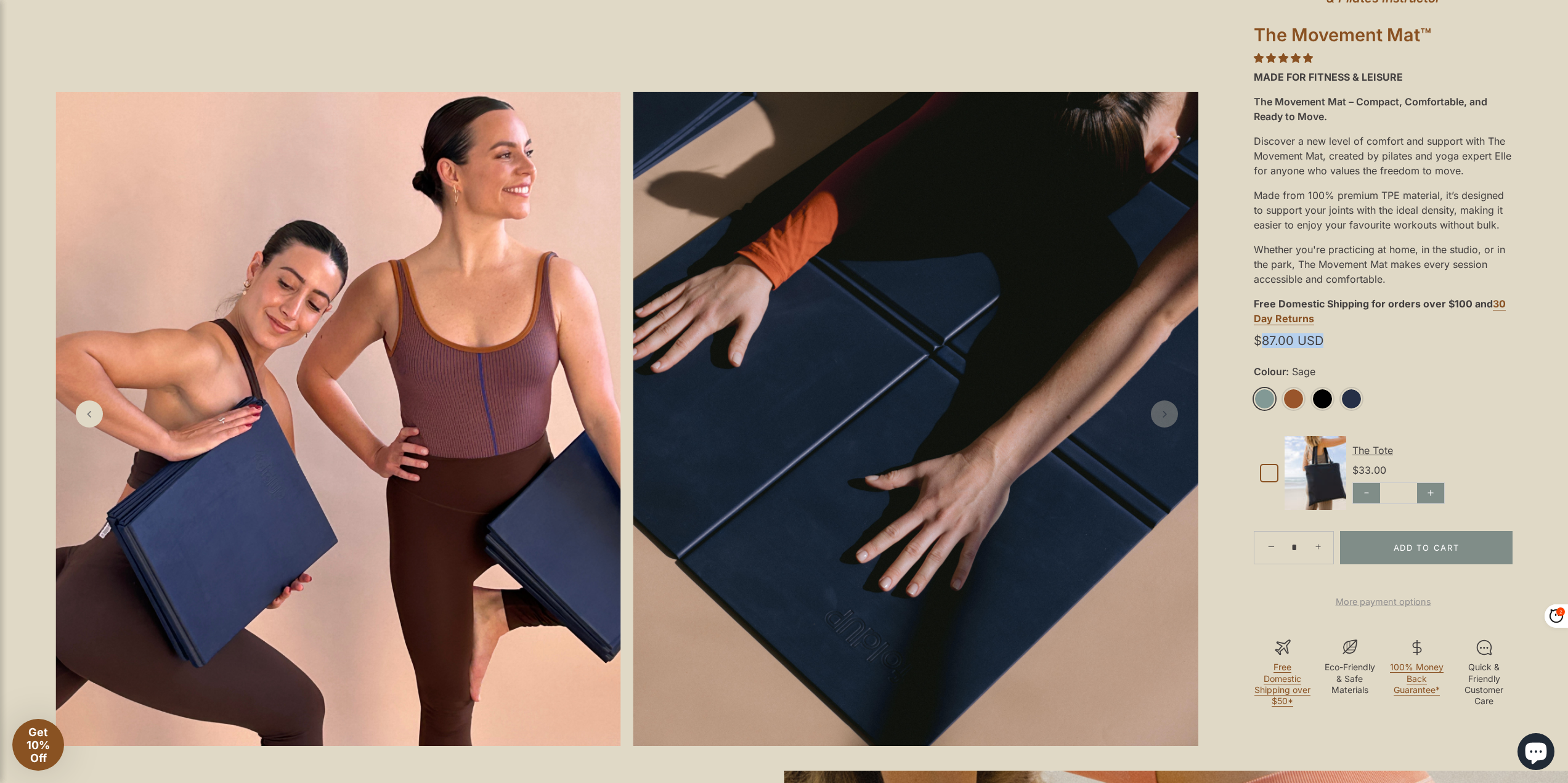
drag, startPoint x: 1262, startPoint y: 343, endPoint x: 1344, endPoint y: 339, distance: 82.1
click at [1344, 339] on div "$87.00 USD" at bounding box center [1383, 340] width 259 height 20
drag, startPoint x: 1334, startPoint y: 339, endPoint x: 1264, endPoint y: 340, distance: 70.0
click at [1264, 340] on div "$87.00 USD" at bounding box center [1383, 340] width 259 height 20
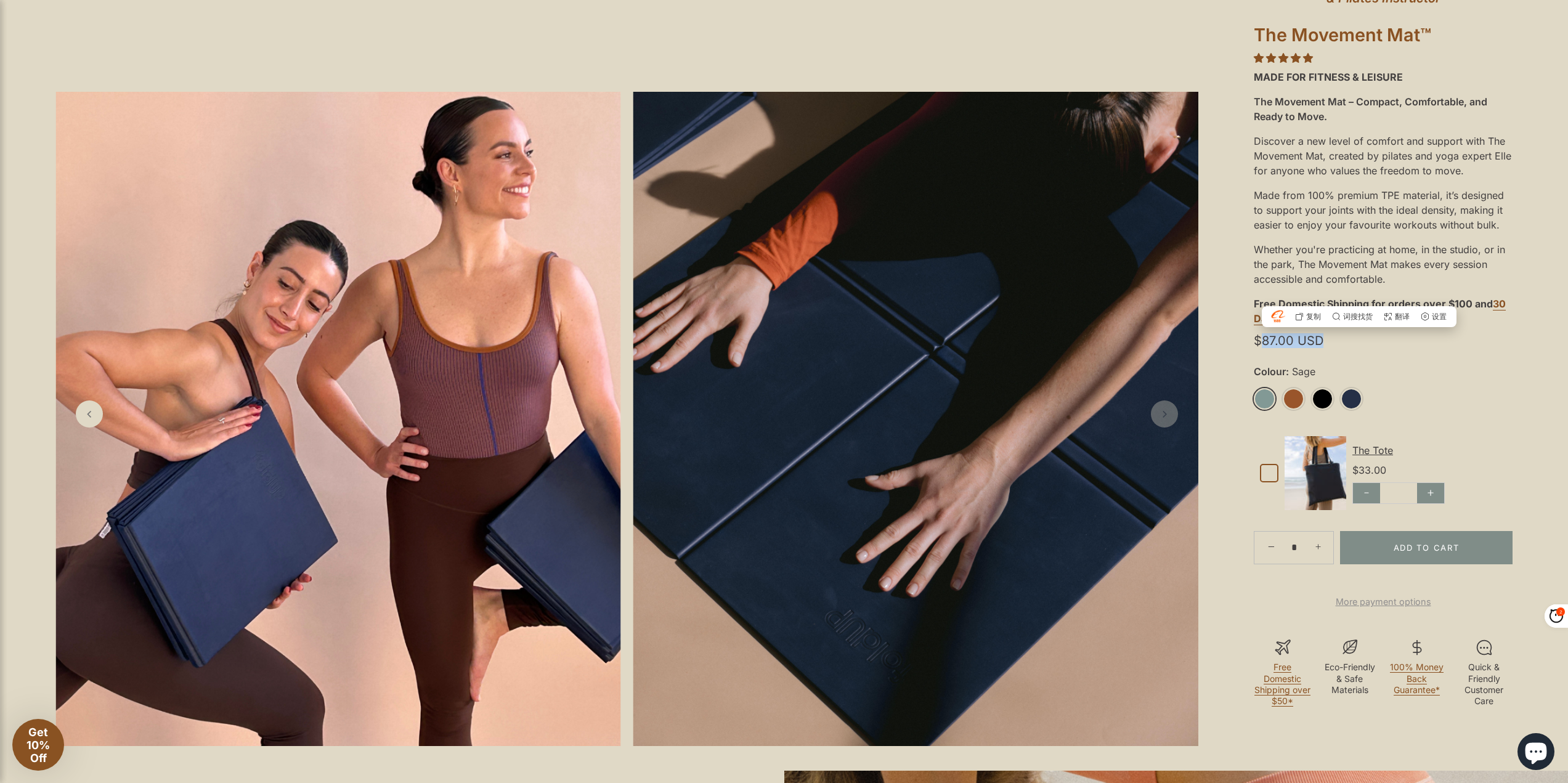
click at [1264, 340] on span "$87.00 USD" at bounding box center [1288, 340] width 69 height 10
drag, startPoint x: 1263, startPoint y: 342, endPoint x: 1345, endPoint y: 343, distance: 82.0
click at [1345, 343] on div "$87.00 USD" at bounding box center [1383, 340] width 259 height 20
drag, startPoint x: 1314, startPoint y: 343, endPoint x: 1259, endPoint y: 348, distance: 55.2
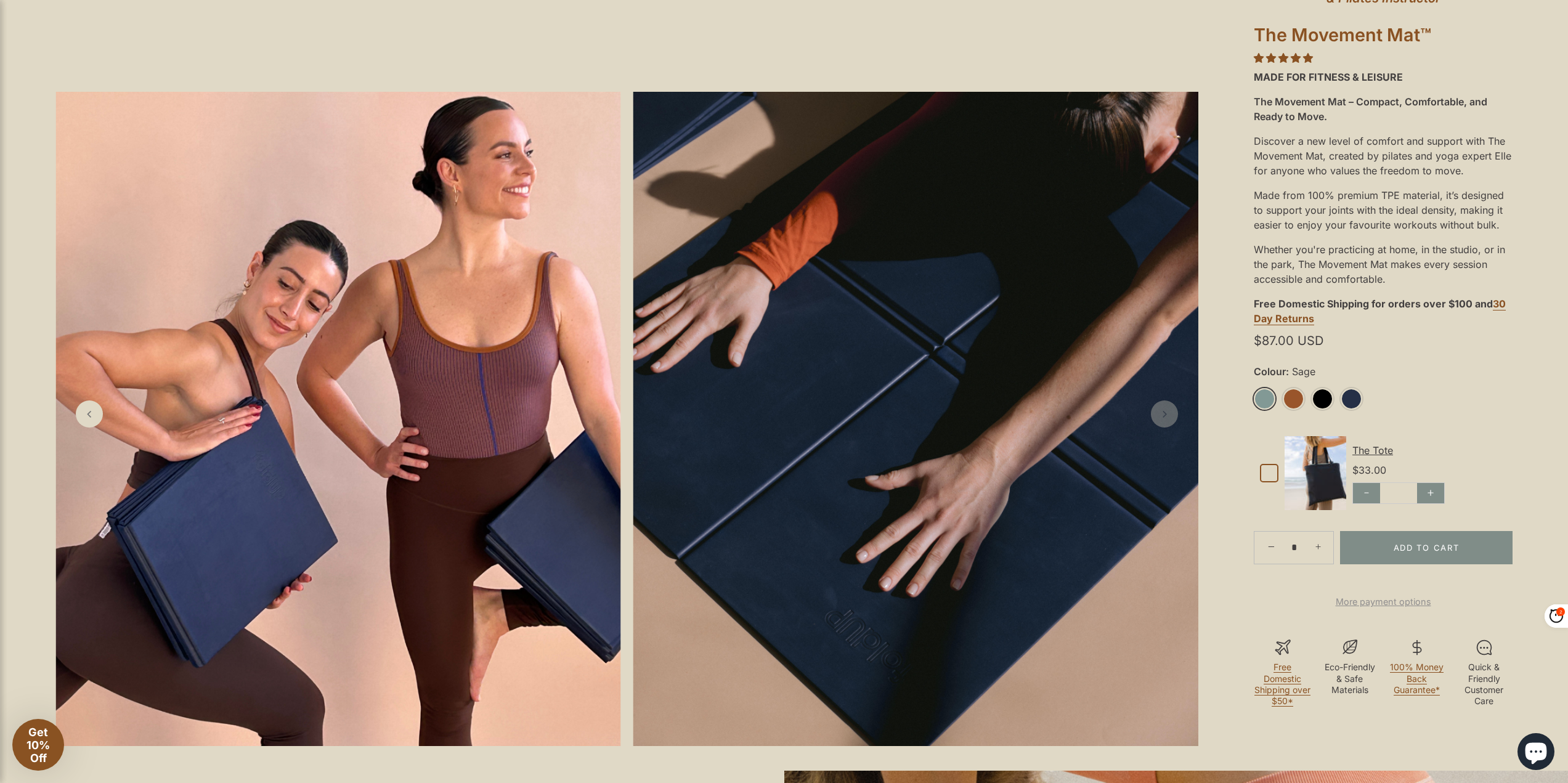
click at [1259, 348] on div "$87.00 USD" at bounding box center [1383, 340] width 259 height 20
